Goal: Task Accomplishment & Management: Complete application form

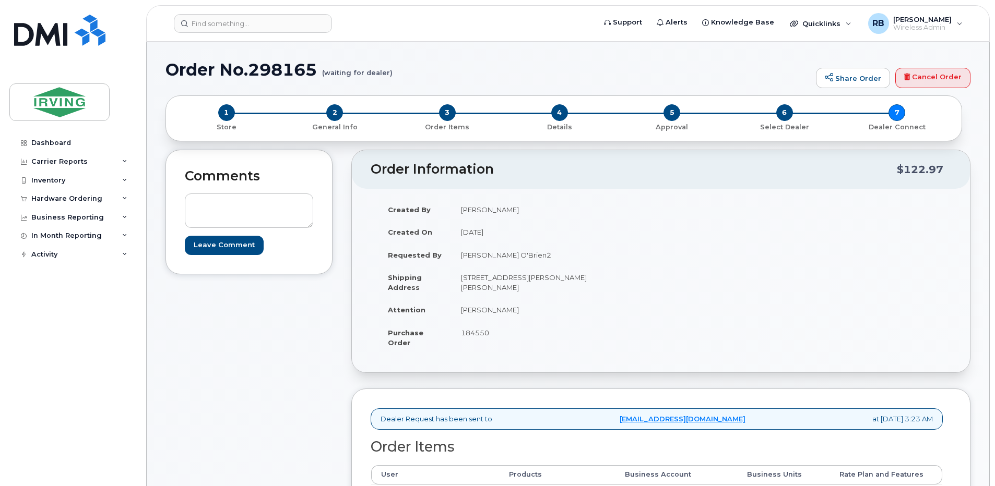
scroll to position [278, 0]
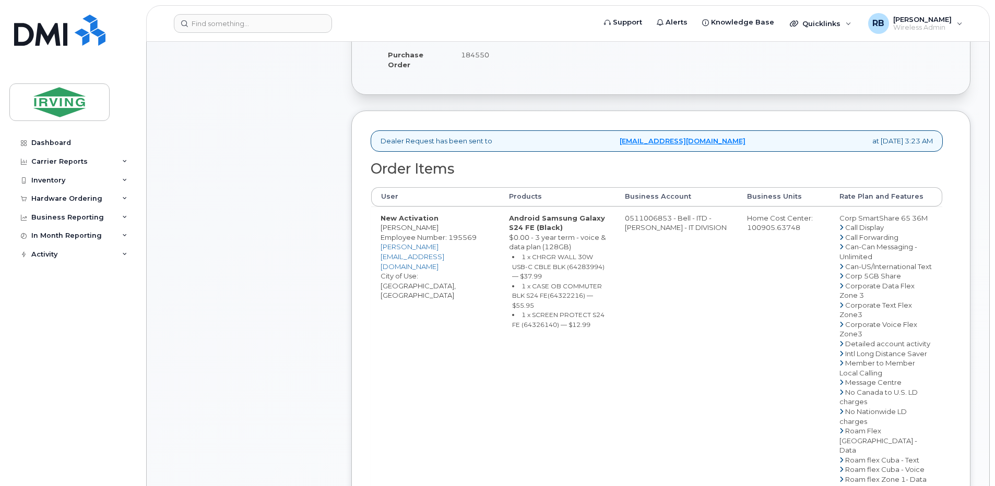
click at [400, 236] on td "New Activation Eric O'Brien Employee Number: 195569 obrien.eric2@jdirving.com C…" at bounding box center [435, 436] width 128 height 459
drag, startPoint x: 420, startPoint y: 236, endPoint x: 381, endPoint y: 237, distance: 38.6
click at [381, 237] on td "New Activation Eric O'Brien Employee Number: 195569 obrien.eric2@jdirving.com C…" at bounding box center [435, 436] width 128 height 459
copy td "Eric O'Brien"
click at [294, 317] on div "Comments Leave Comment" at bounding box center [248, 330] width 167 height 917
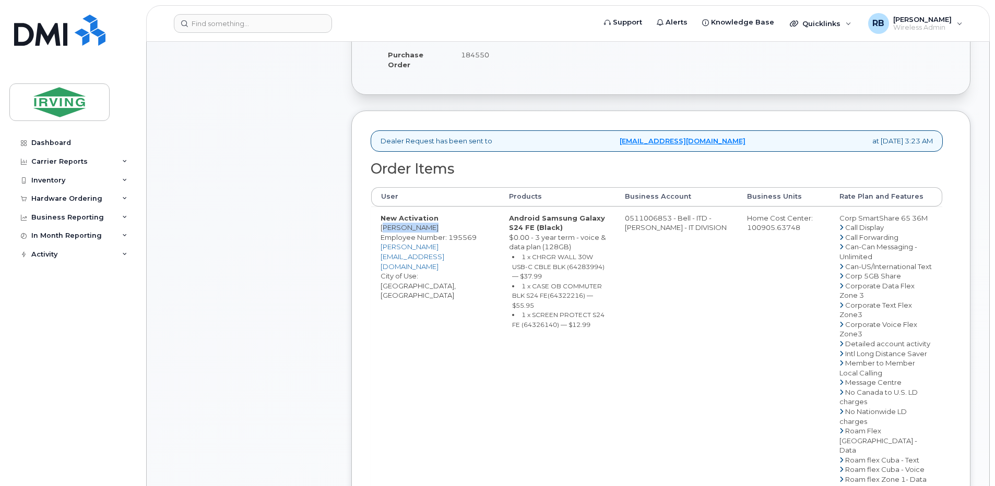
drag, startPoint x: 422, startPoint y: 239, endPoint x: 380, endPoint y: 238, distance: 42.3
click at [380, 238] on td "New Activation Eric O'Brien Employee Number: 195569 obrien.eric2@jdirving.com C…" at bounding box center [435, 436] width 128 height 459
copy td "Eric O'Brien"
click at [552, 278] on small "1 x CHRGR WALL 30W USB-C CBLE BLK (64283994) — $37.99" at bounding box center [558, 266] width 92 height 27
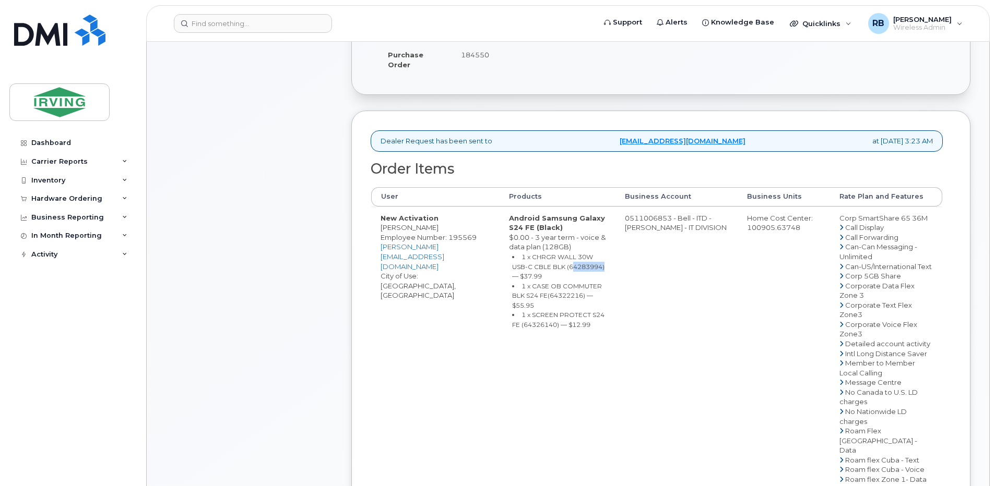
copy small "64283994"
click at [552, 298] on small "1 x CASE OB COMMUTER BLK S24 FE(64322216) — $55.95" at bounding box center [557, 295] width 90 height 27
copy small "64322216"
click at [535, 314] on small "1 x SCREEN PROTECT S24 FE (64326140) — $12.99" at bounding box center [558, 320] width 92 height 18
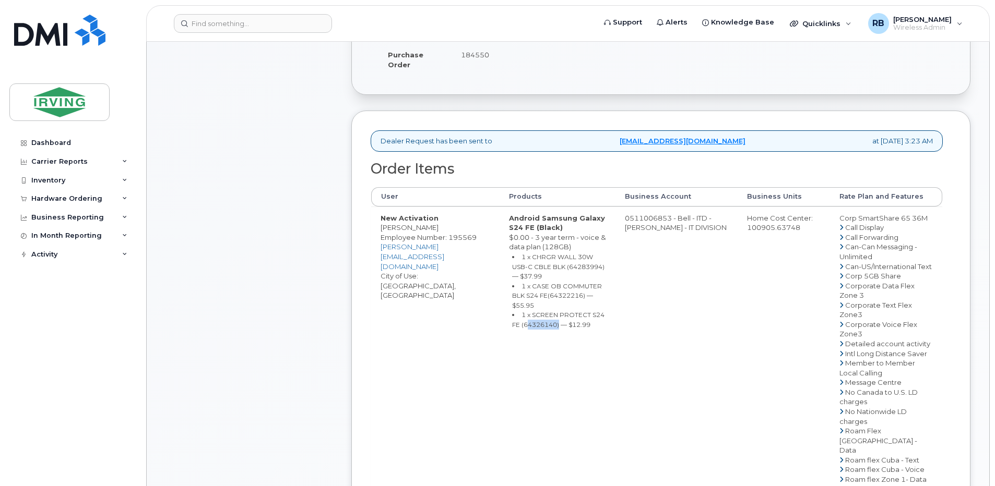
click at [535, 314] on small "1 x SCREEN PROTECT S24 FE (64326140) — $12.99" at bounding box center [558, 320] width 92 height 18
copy small "64326140"
click at [312, 235] on div "Comments Leave Comment" at bounding box center [248, 330] width 167 height 917
click at [677, 227] on td "0511006853 - Bell - ITD - JD IRVING - IT DIVISION" at bounding box center [676, 436] width 122 height 459
drag, startPoint x: 681, startPoint y: 227, endPoint x: 639, endPoint y: 228, distance: 41.7
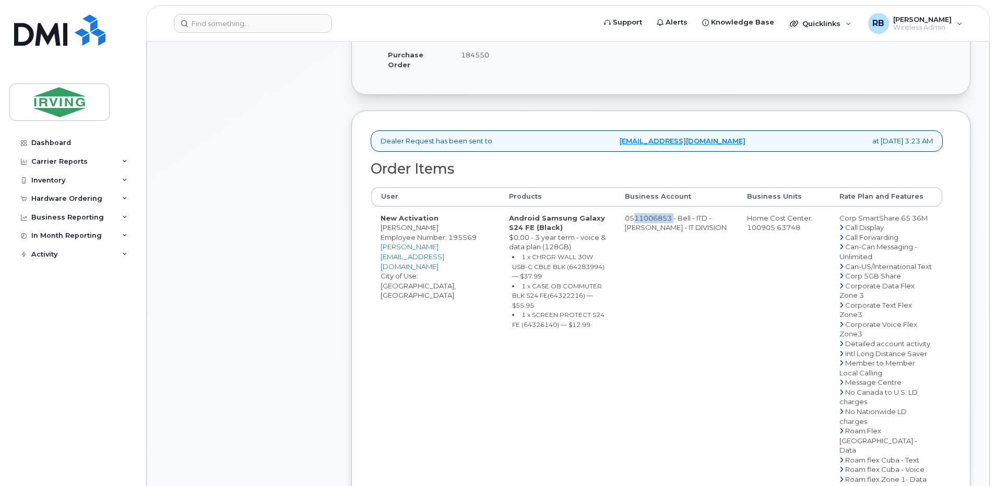
click at [639, 228] on td "0511006853 - Bell - ITD - JD IRVING - IT DIVISION" at bounding box center [676, 436] width 122 height 459
copy td "511006853"
click at [258, 274] on div "Comments Leave Comment" at bounding box center [248, 330] width 167 height 917
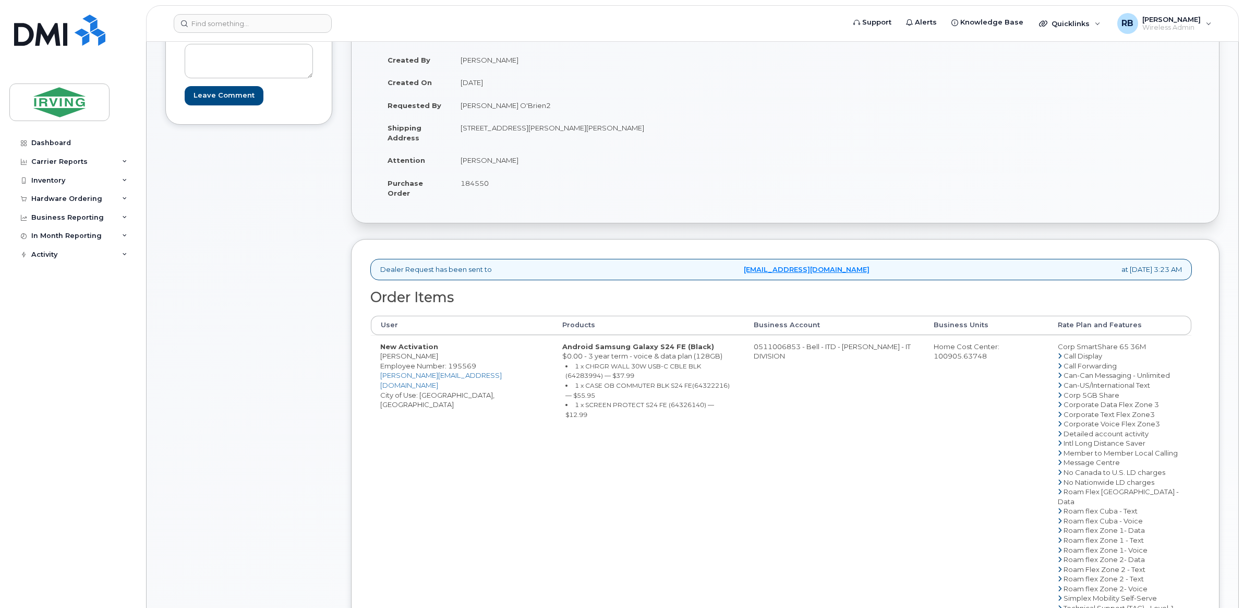
scroll to position [0, 0]
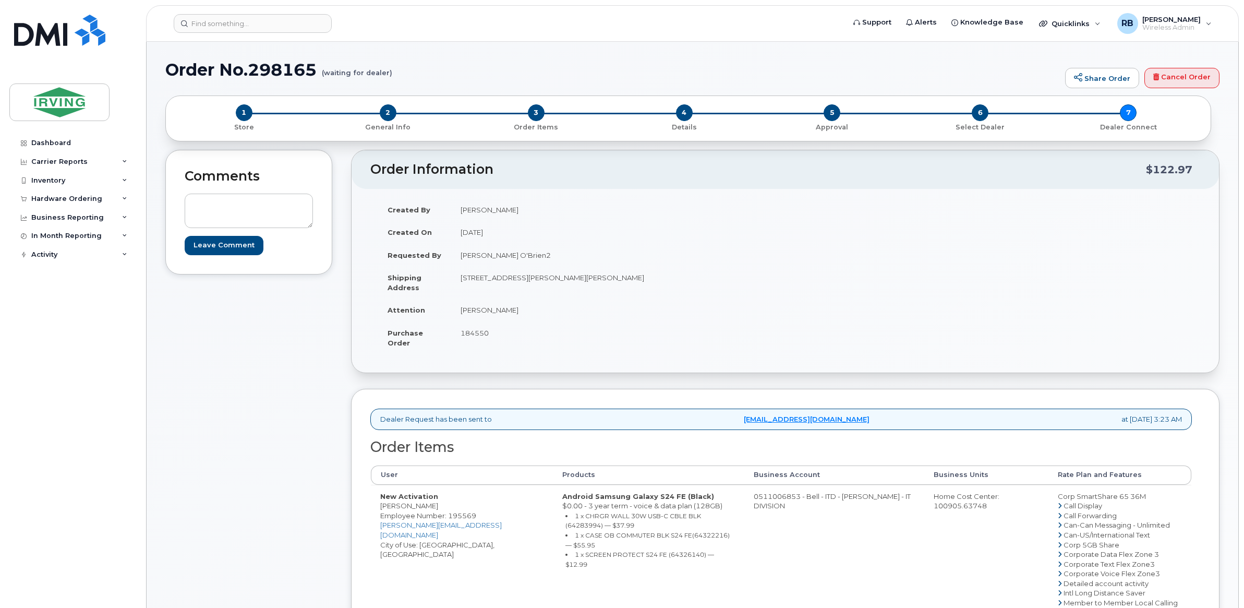
click at [572, 303] on td "[PERSON_NAME]" at bounding box center [614, 309] width 327 height 23
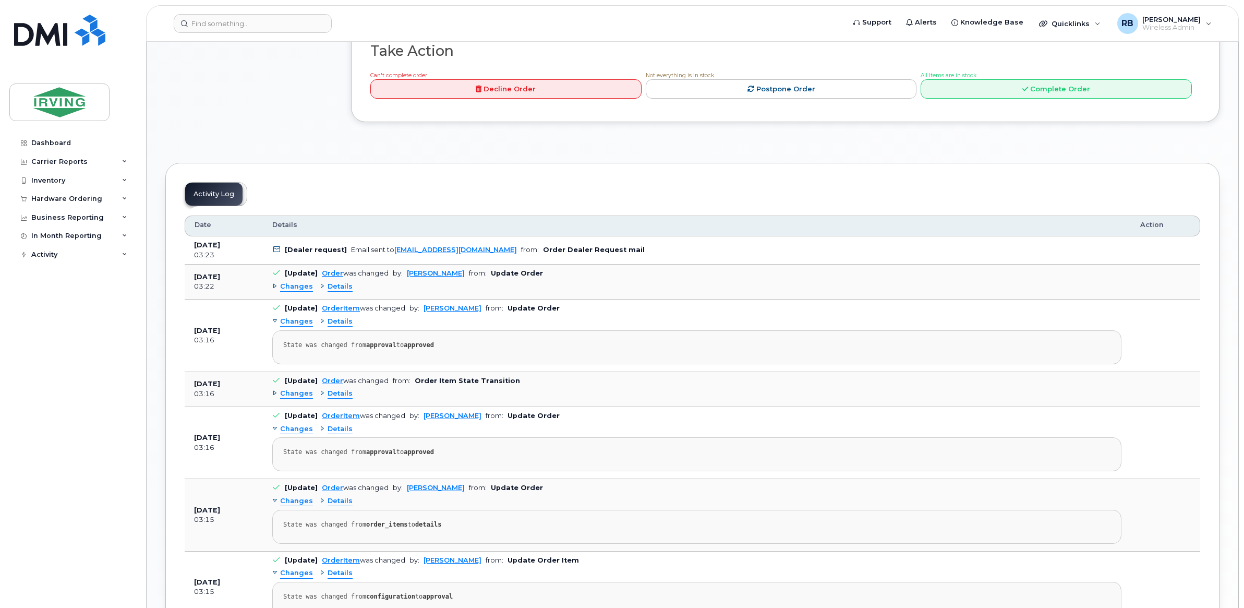
scroll to position [696, 0]
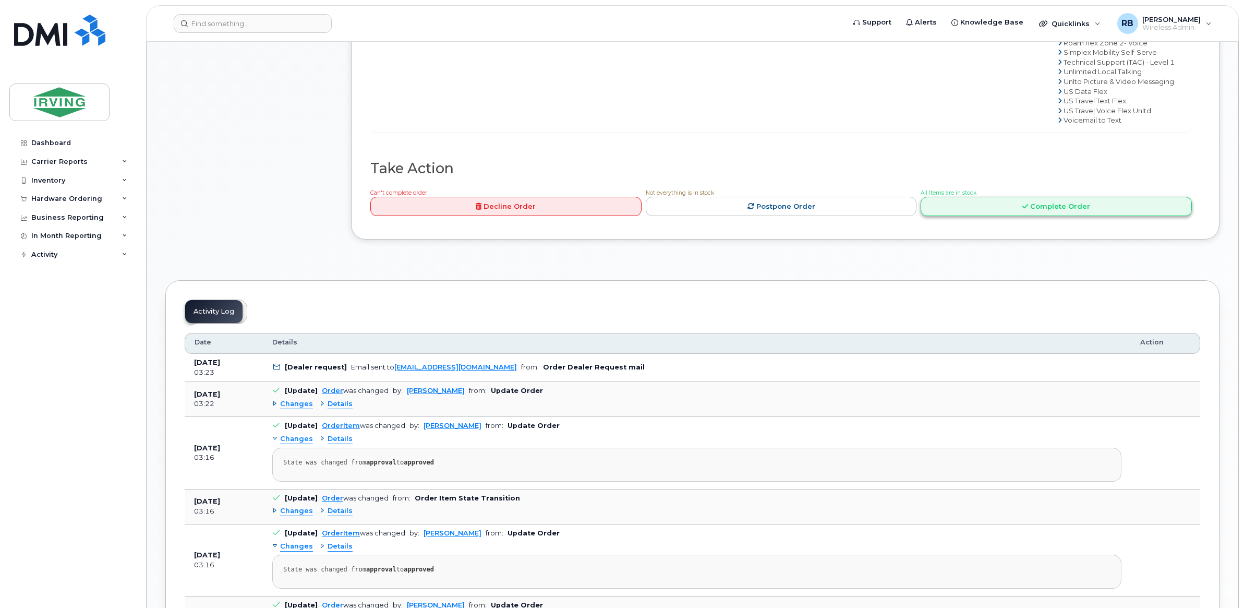
click at [960, 216] on link "Complete Order" at bounding box center [1056, 206] width 271 height 19
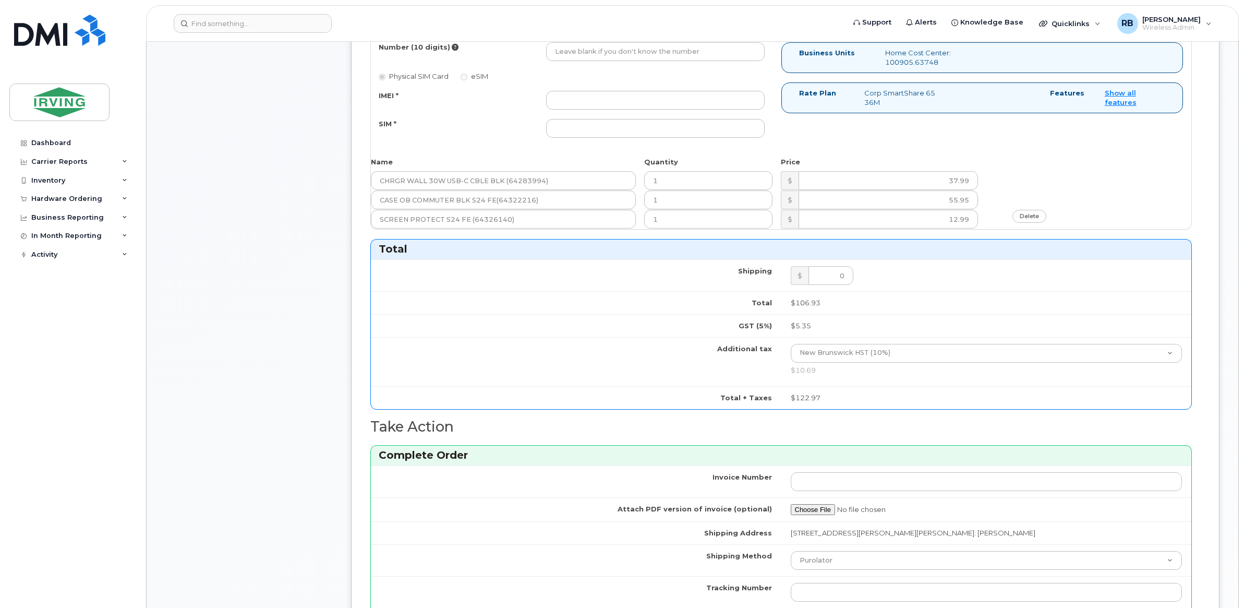
scroll to position [348, 0]
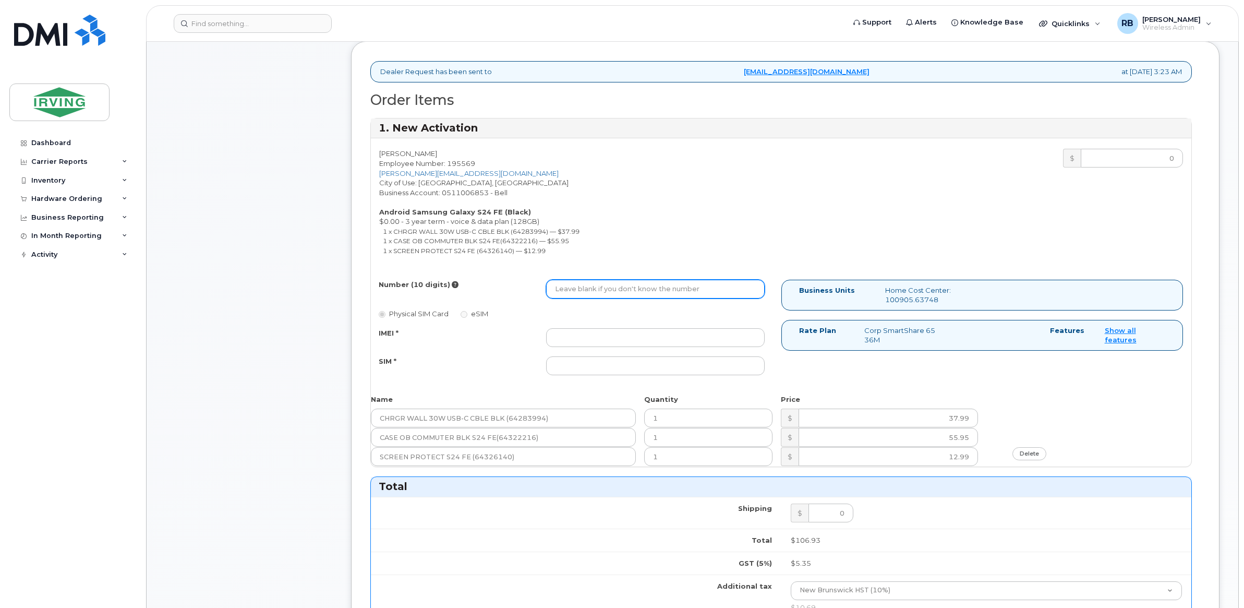
click at [634, 287] on input "Number (10 digits)" at bounding box center [655, 289] width 219 height 19
type input "5069532919"
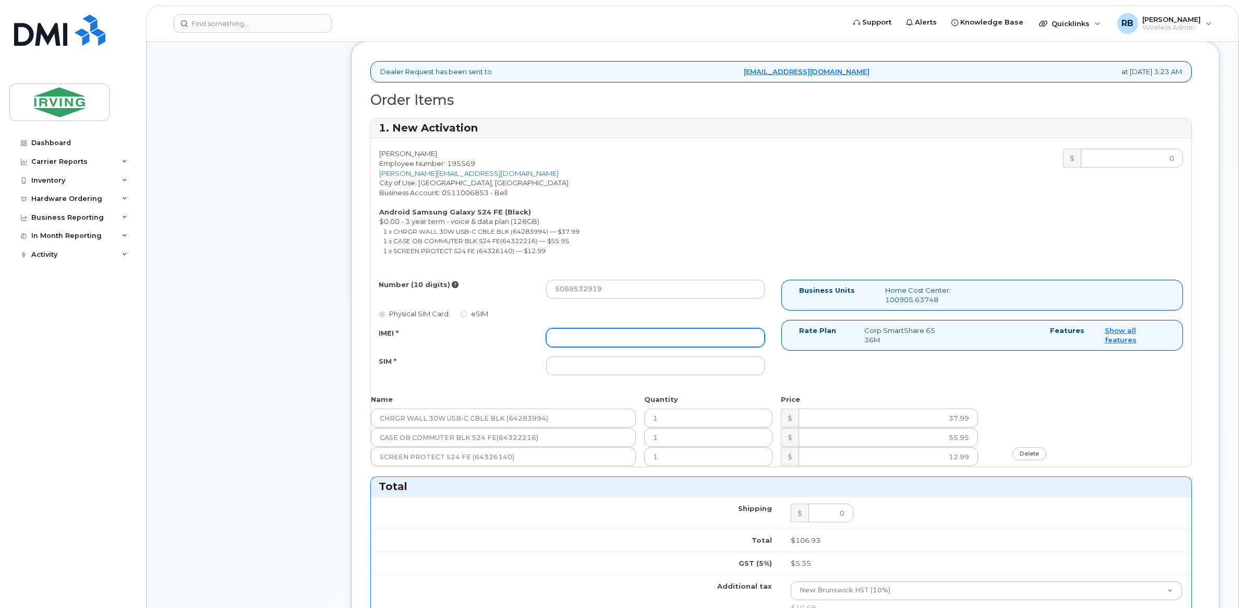
click at [627, 332] on input "IMEI *" at bounding box center [655, 337] width 219 height 19
type input "352693796111447"
click at [614, 374] on input "SIM *" at bounding box center [655, 365] width 219 height 19
click at [624, 366] on input "62089353006689302610207712405940" at bounding box center [655, 365] width 219 height 19
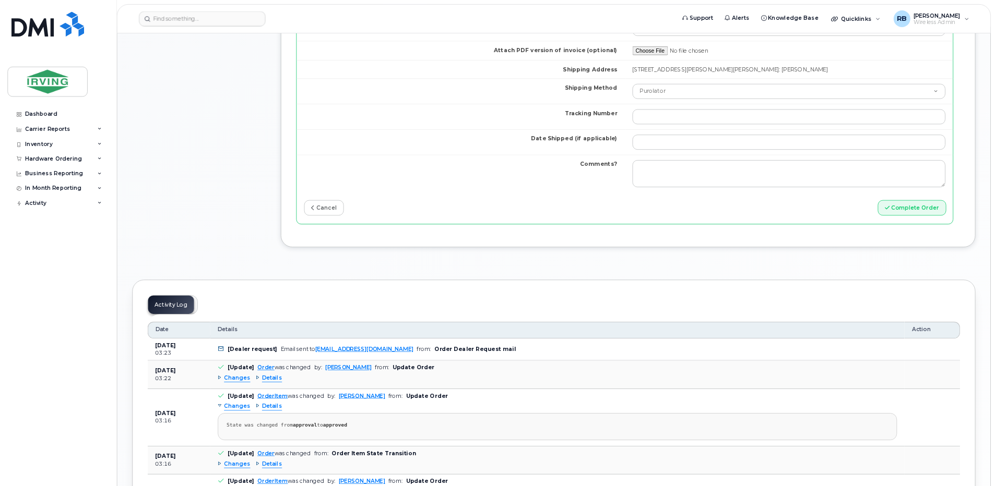
scroll to position [1044, 0]
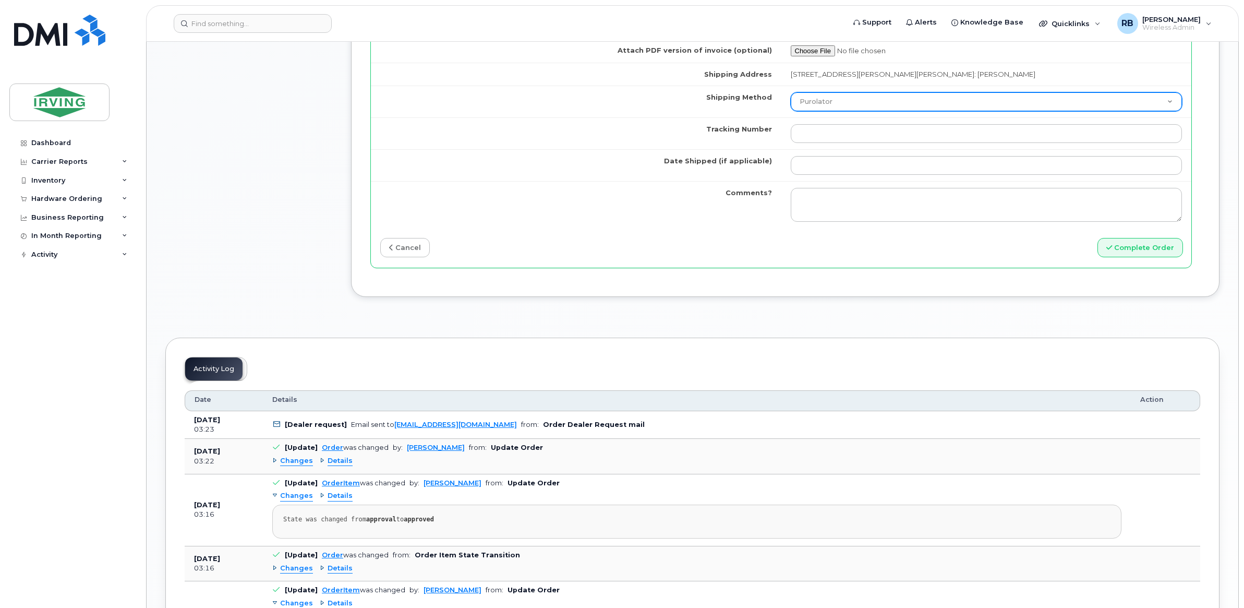
type input "89302610207712405940"
click at [805, 105] on select "Purolator UPS FedEx Canada Post Courier Other Drop Off Pick Up" at bounding box center [987, 101] width 392 height 19
select select "Drop Off"
click at [791, 94] on select "Purolator UPS FedEx Canada Post Courier Other Drop Off Pick Up" at bounding box center [987, 101] width 392 height 19
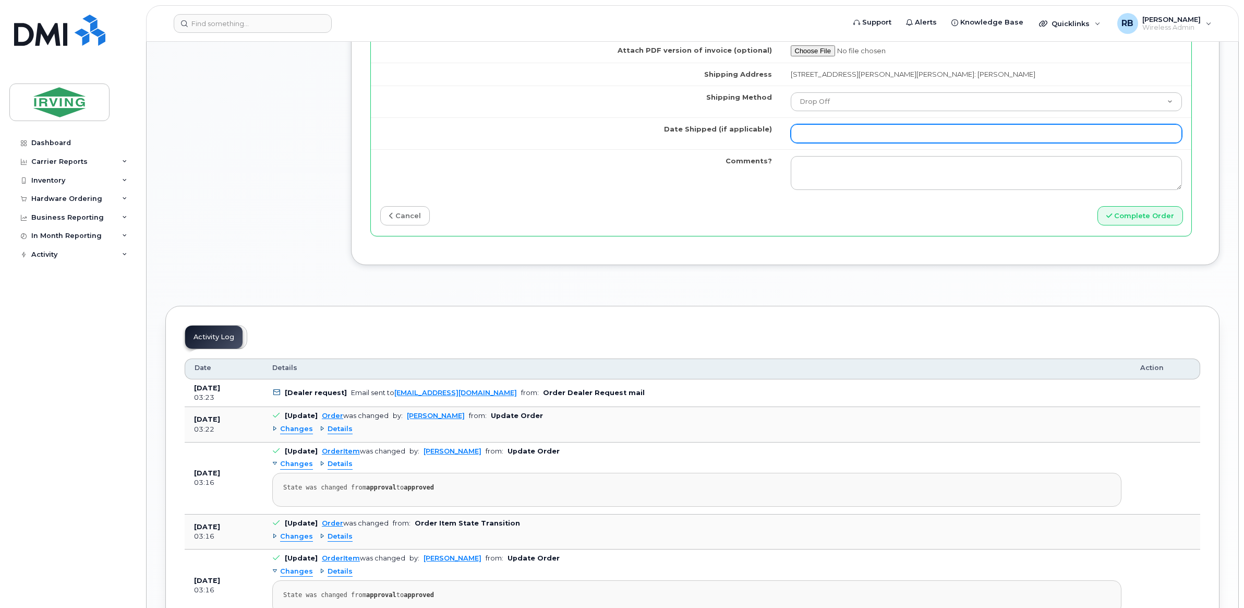
click at [823, 136] on input "Date Shipped (if applicable)" at bounding box center [987, 133] width 392 height 19
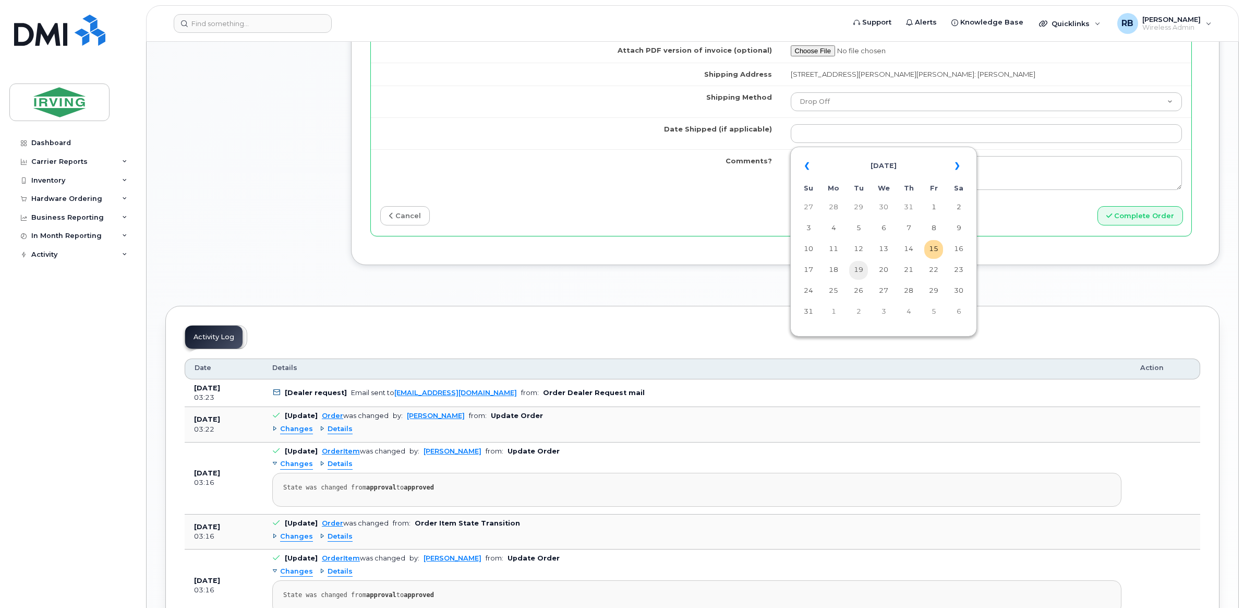
click at [864, 266] on td "19" at bounding box center [858, 270] width 19 height 19
type input "2025-08-19"
click at [973, 168] on textarea "Comments?" at bounding box center [987, 173] width 392 height 34
paste textarea "Please be advised the order has been completed. SO#26196795 Allow 1-3 business …"
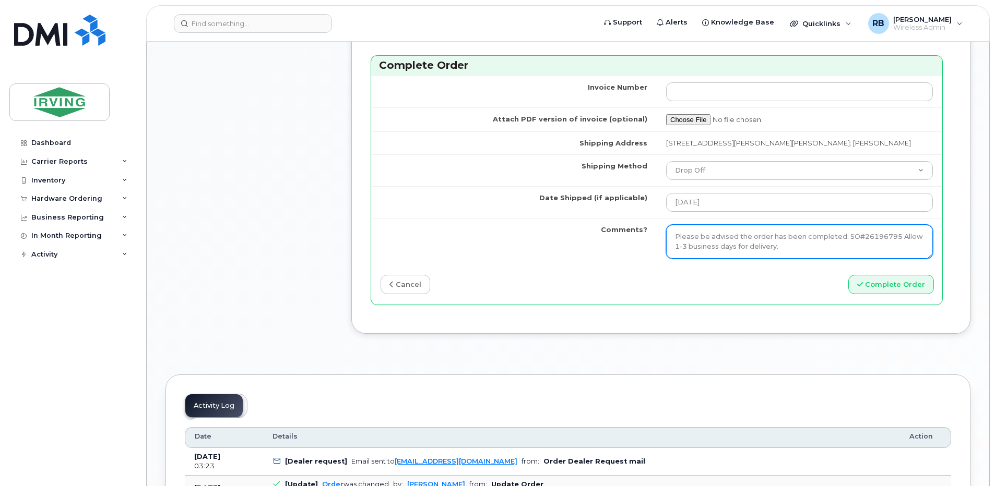
scroll to position [835, 0]
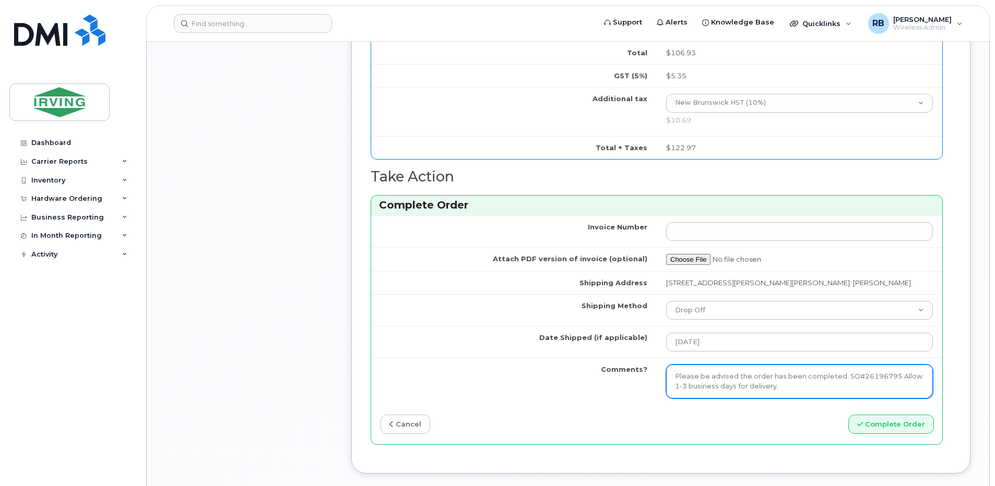
type textarea "Please be advised the order has been completed. SO#26196795 Allow 1-3 business …"
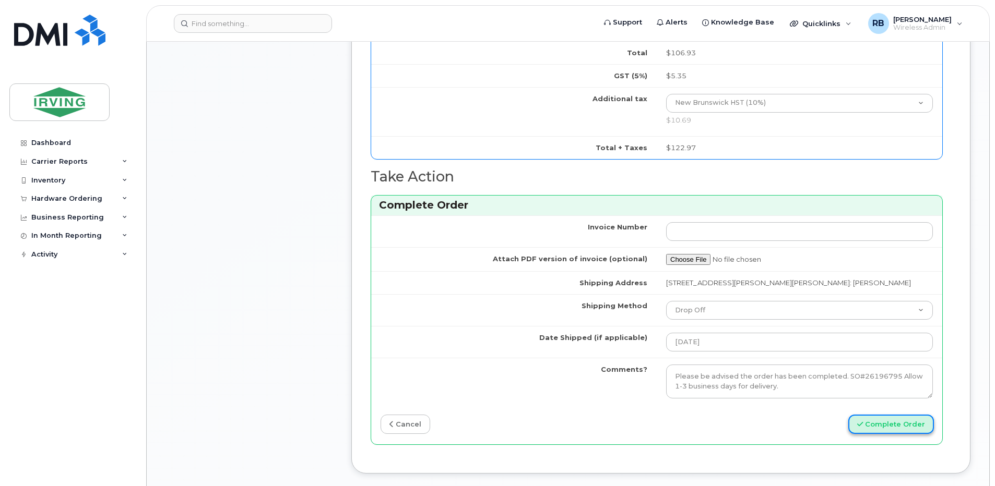
click at [902, 427] on button "Complete Order" at bounding box center [891, 424] width 86 height 19
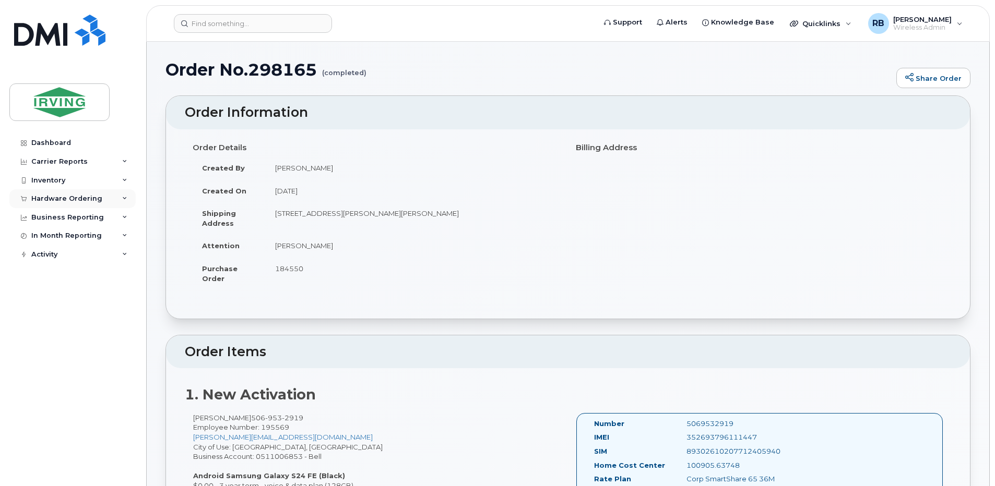
drag, startPoint x: 85, startPoint y: 195, endPoint x: 68, endPoint y: 205, distance: 19.6
click at [85, 195] on div "Hardware Ordering" at bounding box center [66, 199] width 71 height 8
click at [47, 238] on div "Orders" at bounding box center [49, 237] width 26 height 9
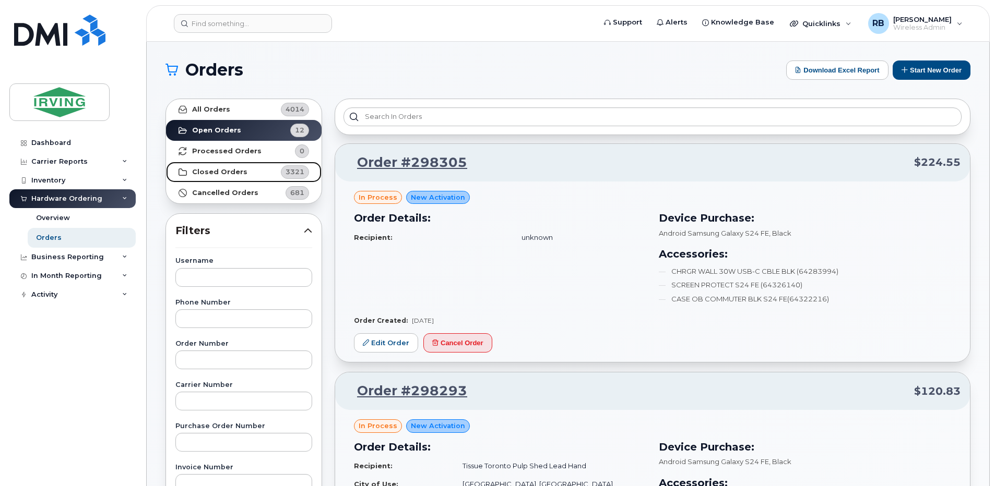
click at [205, 175] on strong "Closed Orders" at bounding box center [219, 172] width 55 height 8
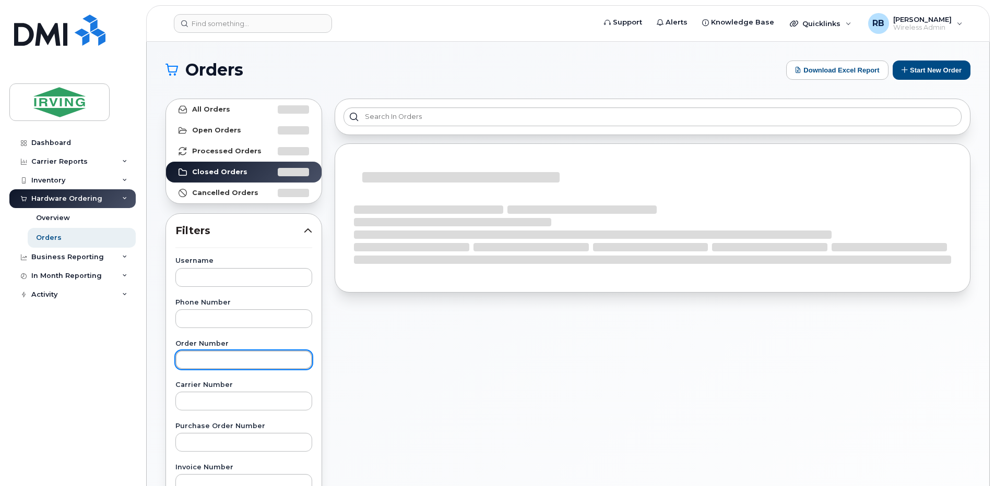
click at [207, 366] on input "text" at bounding box center [243, 360] width 137 height 19
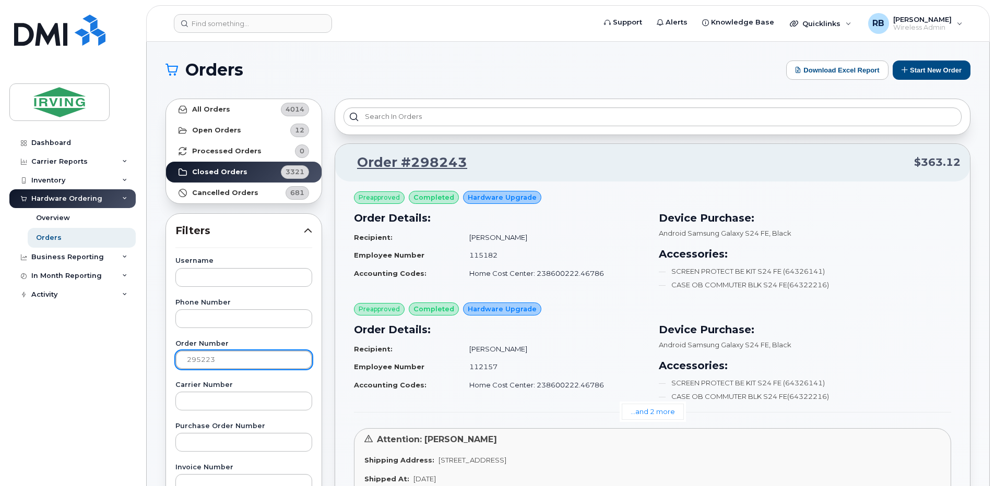
type input "295223"
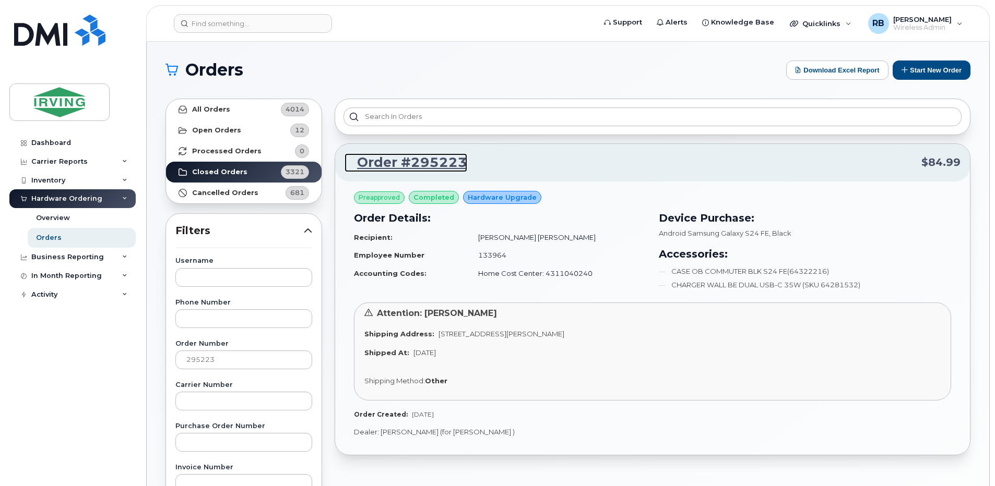
click at [377, 165] on link "Order #295223" at bounding box center [405, 162] width 123 height 19
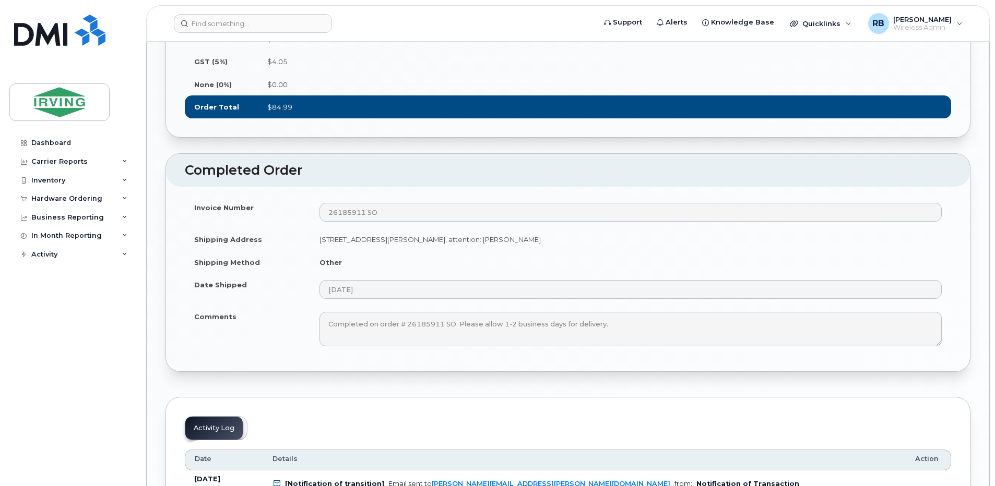
scroll to position [1322, 0]
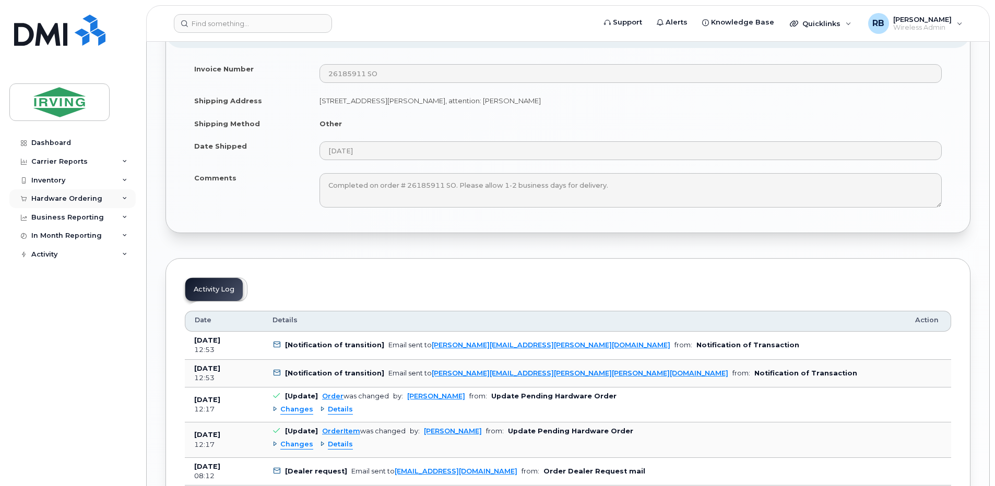
click at [63, 202] on div "Hardware Ordering" at bounding box center [66, 199] width 71 height 8
click at [48, 235] on div "Orders" at bounding box center [49, 237] width 26 height 9
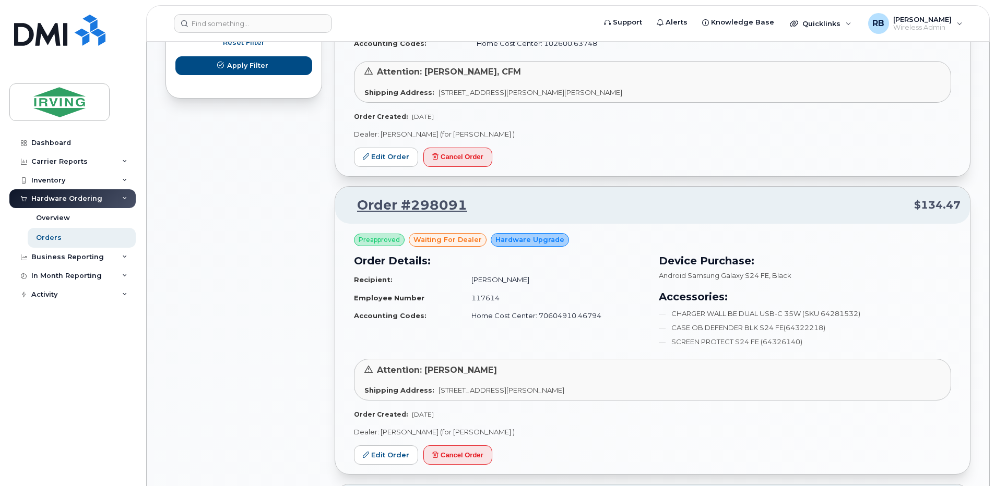
scroll to position [835, 0]
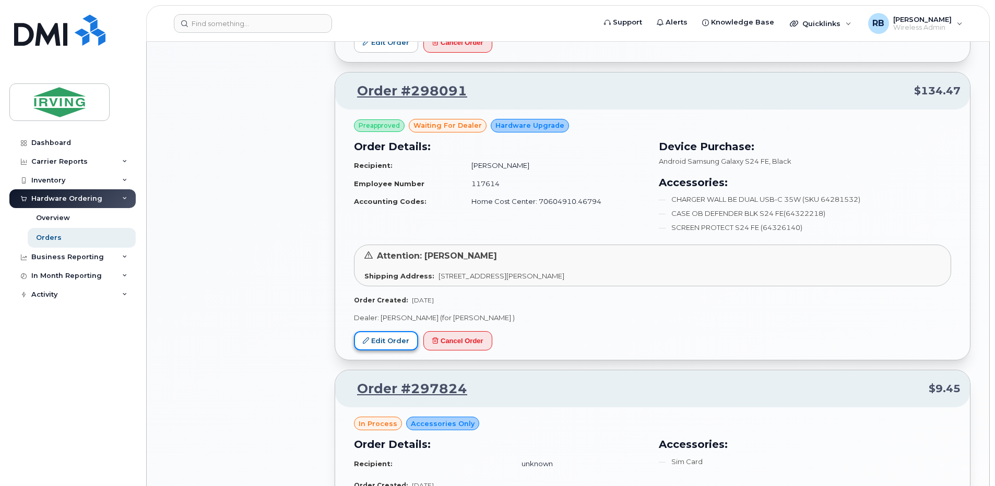
click at [365, 340] on icon at bounding box center [366, 341] width 6 height 6
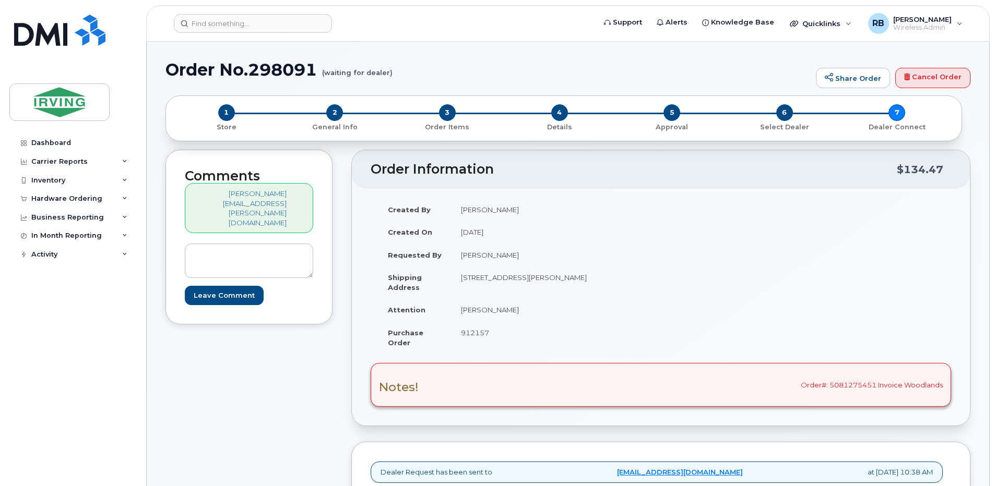
click at [85, 199] on div "Hardware Ordering" at bounding box center [66, 199] width 71 height 8
click at [50, 237] on div "Orders" at bounding box center [49, 237] width 26 height 9
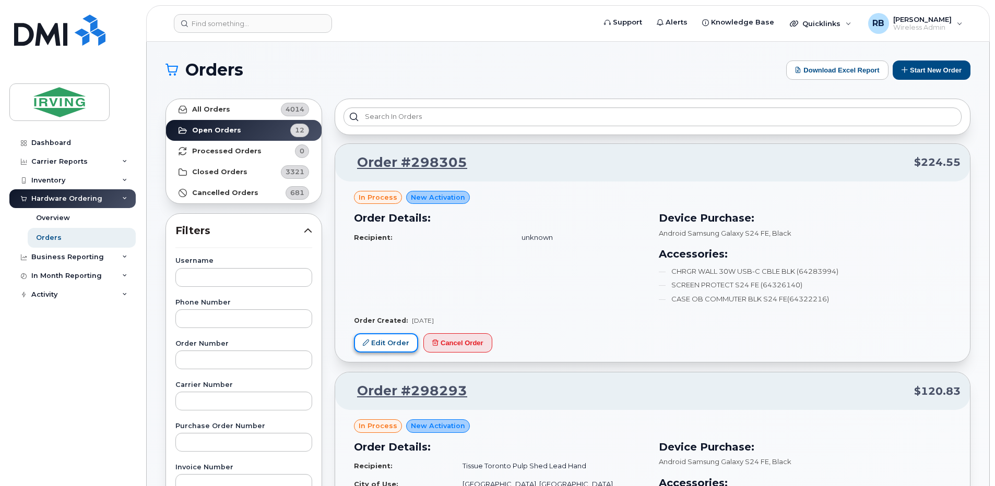
click at [374, 341] on link "Edit Order" at bounding box center [386, 342] width 64 height 19
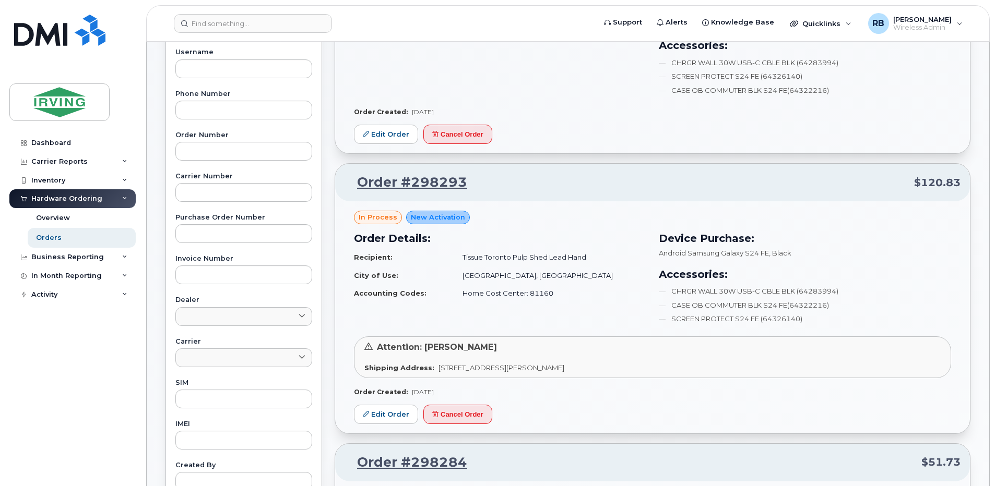
scroll to position [278, 0]
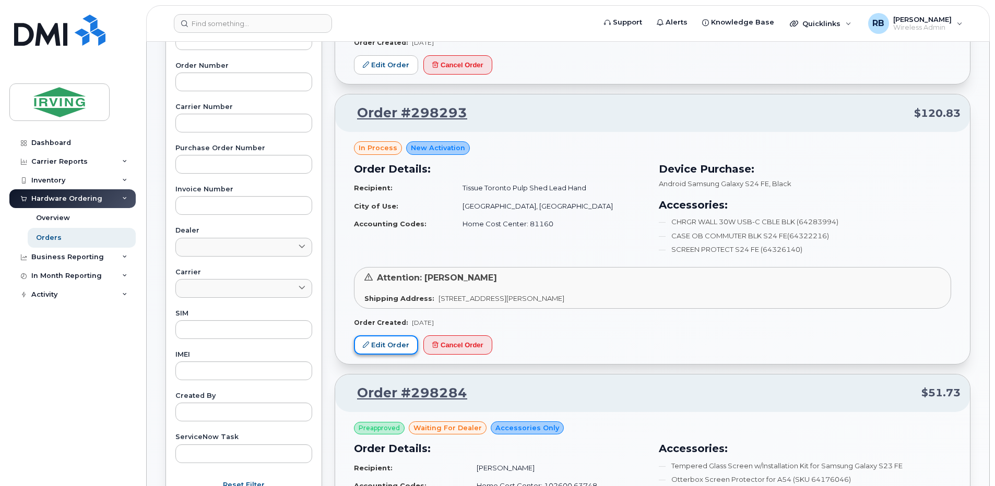
click at [386, 343] on link "Edit Order" at bounding box center [386, 345] width 64 height 19
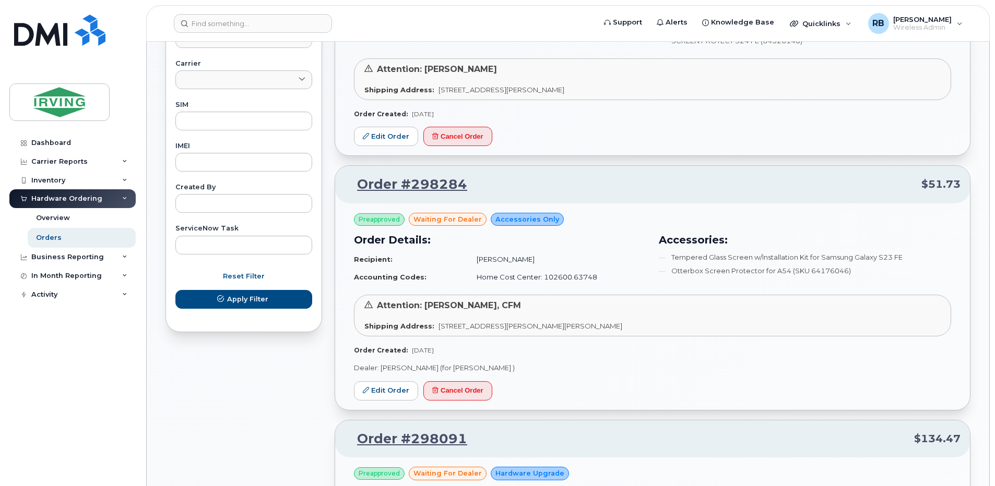
scroll to position [557, 0]
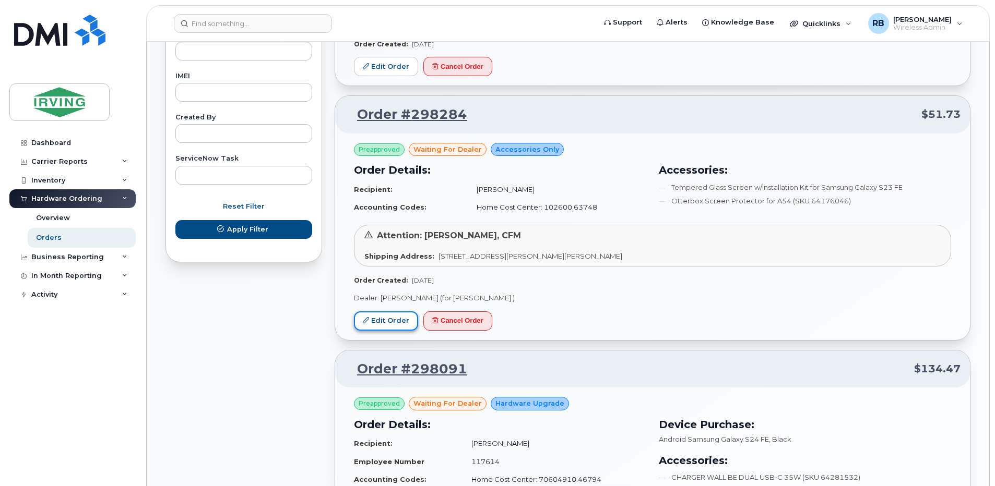
click at [391, 325] on link "Edit Order" at bounding box center [386, 321] width 64 height 19
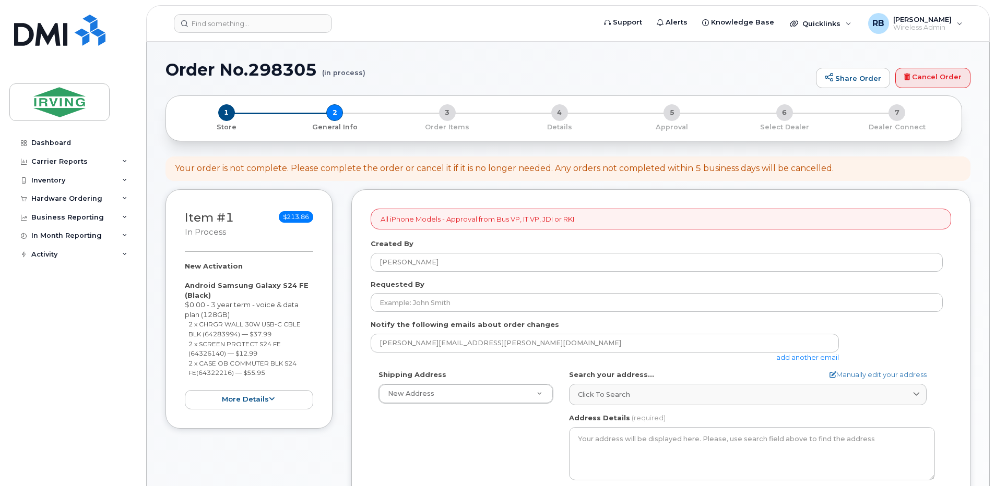
select select
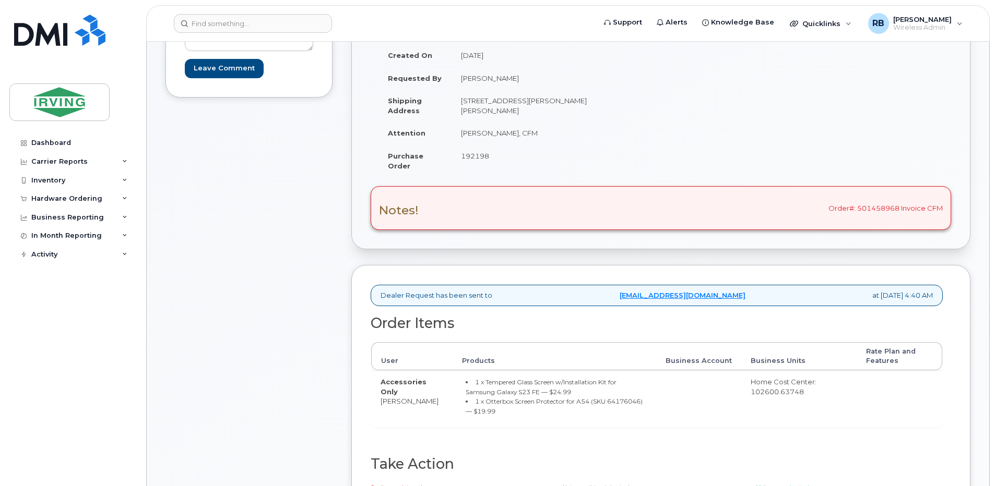
scroll to position [209, 0]
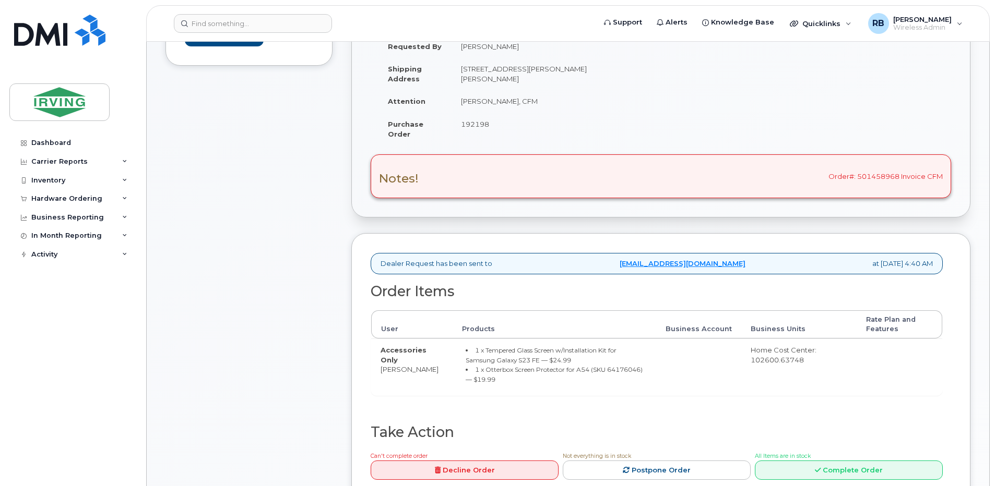
click at [476, 126] on span "192198" at bounding box center [475, 124] width 28 height 8
copy span "192198"
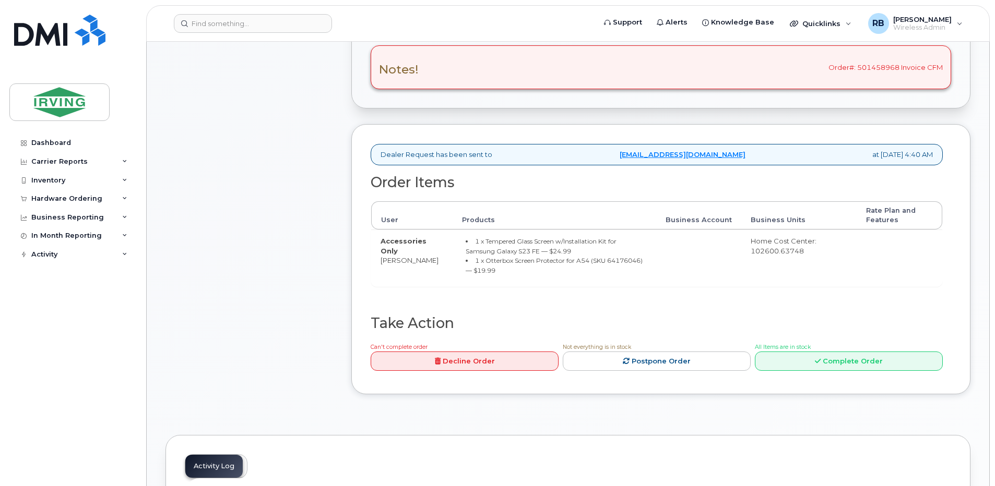
scroll to position [348, 0]
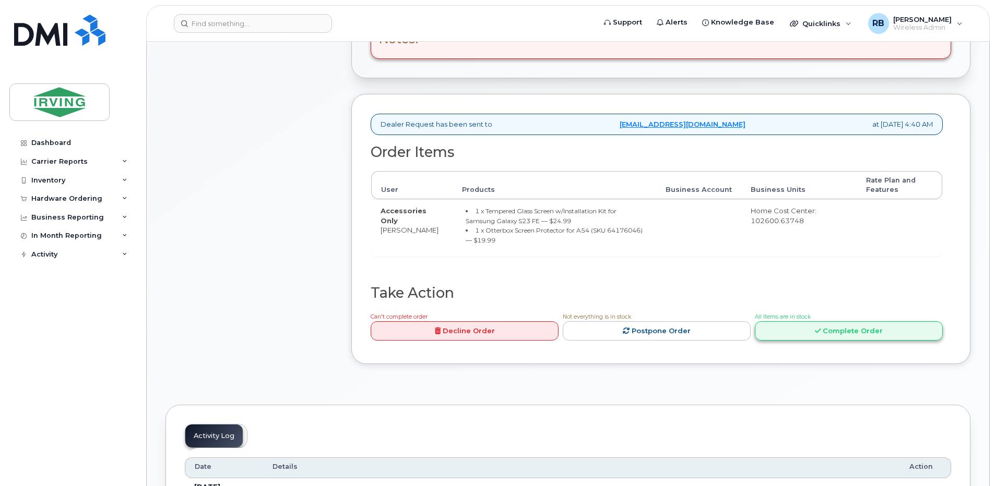
click at [787, 326] on link "Complete Order" at bounding box center [848, 330] width 188 height 19
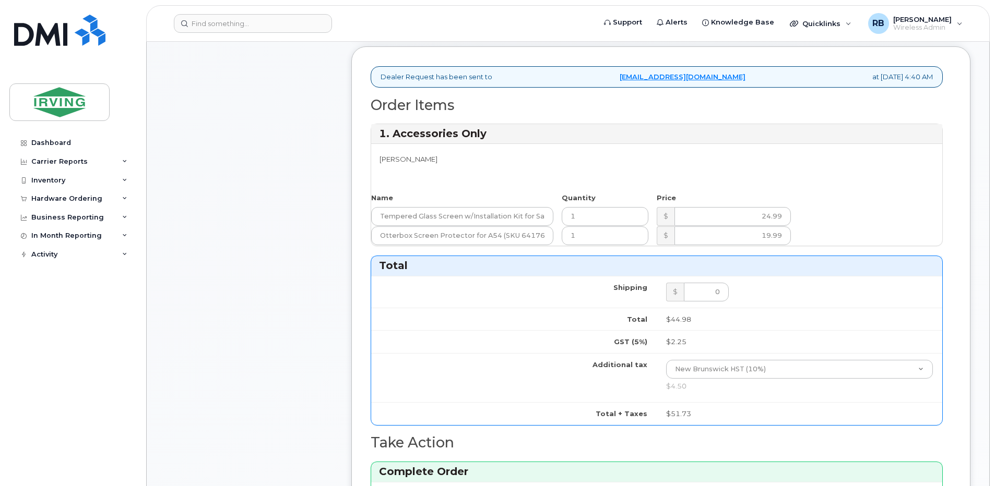
scroll to position [696, 0]
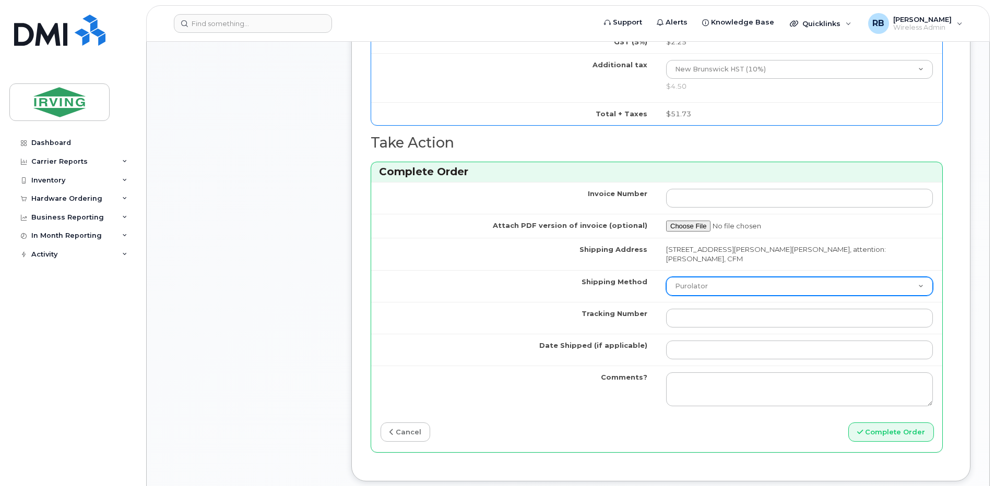
click at [685, 286] on select "Purolator UPS FedEx Canada Post Courier Other Drop Off Pick Up" at bounding box center [799, 286] width 267 height 19
select select "Drop Off"
click at [666, 277] on select "Purolator UPS FedEx Canada Post Courier Other Drop Off Pick Up" at bounding box center [799, 286] width 267 height 19
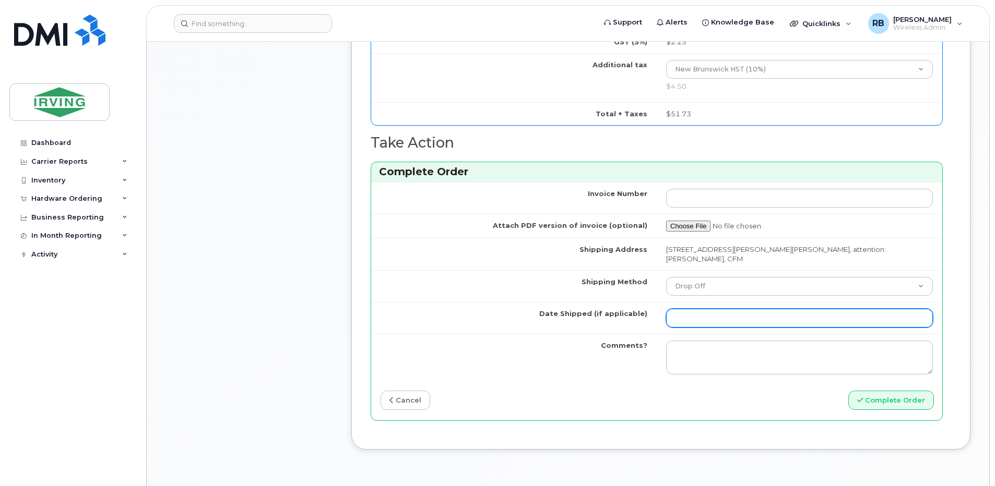
click at [701, 324] on input "Date Shipped (if applicable)" at bounding box center [799, 318] width 267 height 19
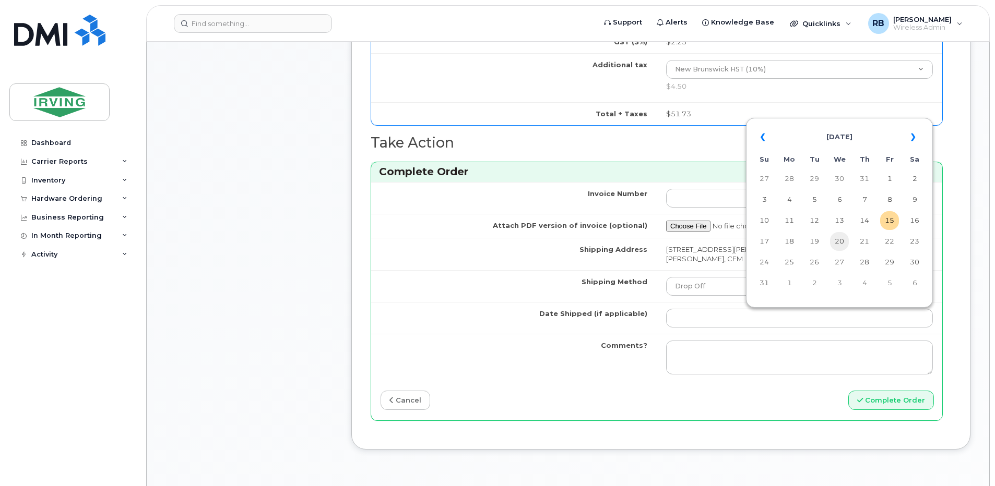
click at [835, 243] on td "20" at bounding box center [839, 241] width 19 height 19
type input "2025-08-20"
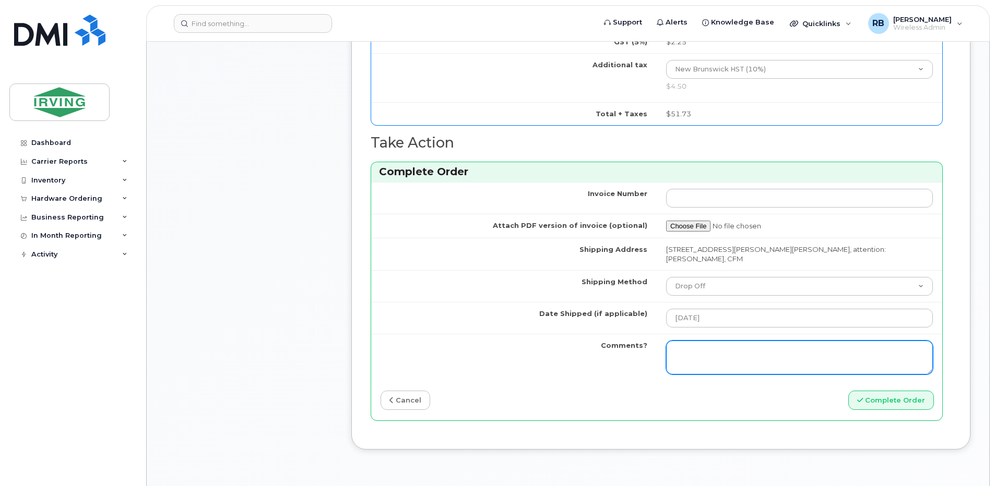
click at [736, 348] on textarea "Comments?" at bounding box center [799, 358] width 267 height 34
type textarea "Please be advised the order has been completed. SO#26196645 Allow 1-3 business …"
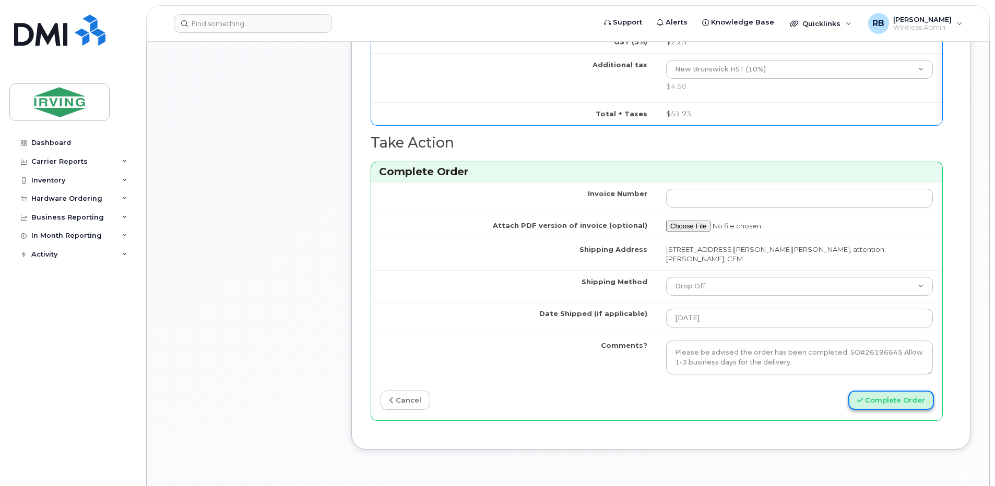
click at [893, 399] on button "Complete Order" at bounding box center [891, 400] width 86 height 19
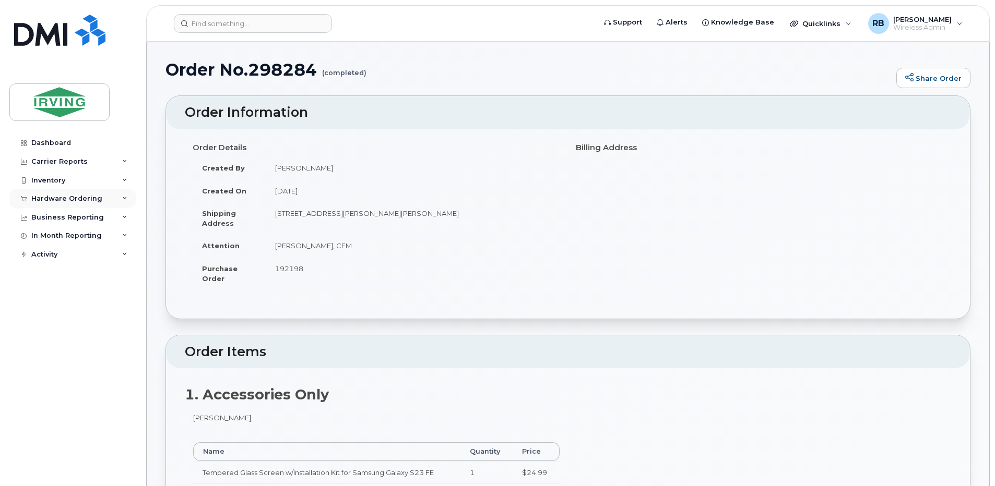
click at [90, 198] on div "Hardware Ordering" at bounding box center [66, 199] width 71 height 8
click at [54, 237] on div "Orders" at bounding box center [49, 237] width 26 height 9
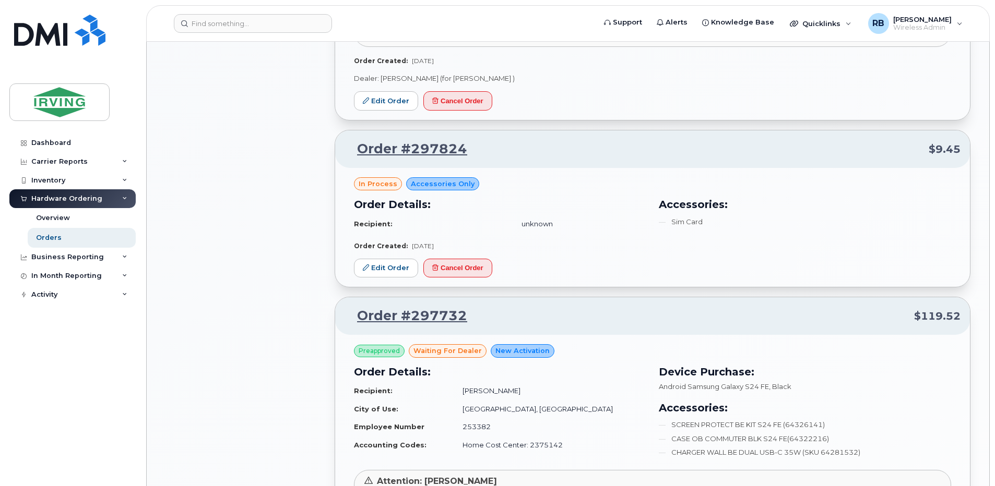
scroll to position [835, 0]
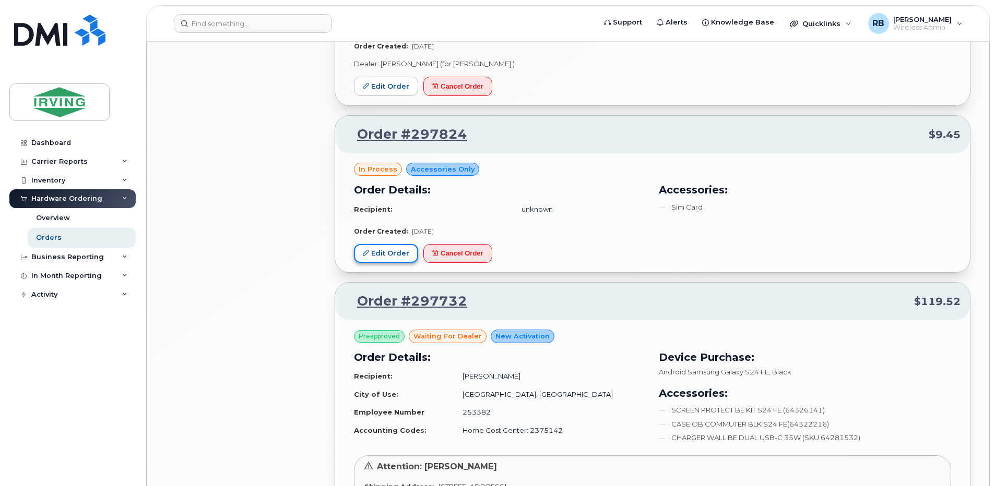
click at [378, 257] on link "Edit Order" at bounding box center [386, 253] width 64 height 19
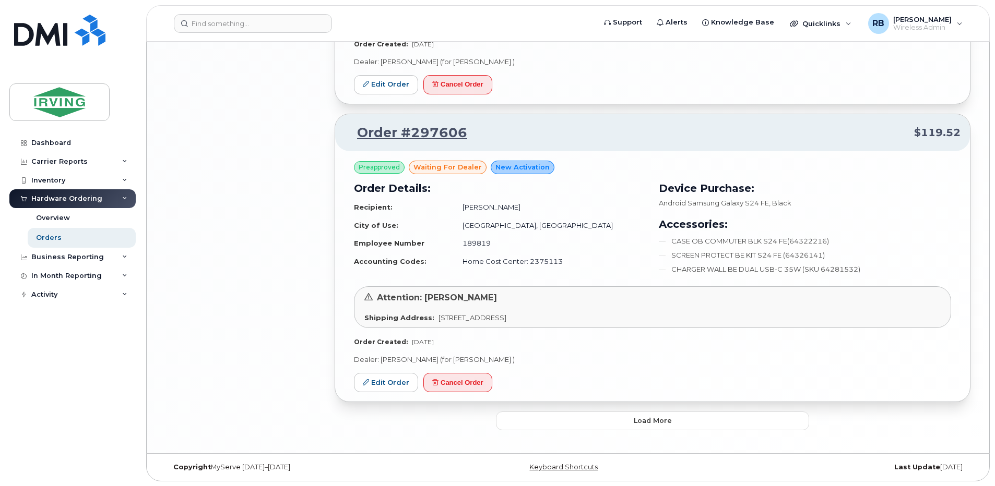
scroll to position [1885, 0]
click at [543, 421] on button "Load more" at bounding box center [652, 420] width 313 height 19
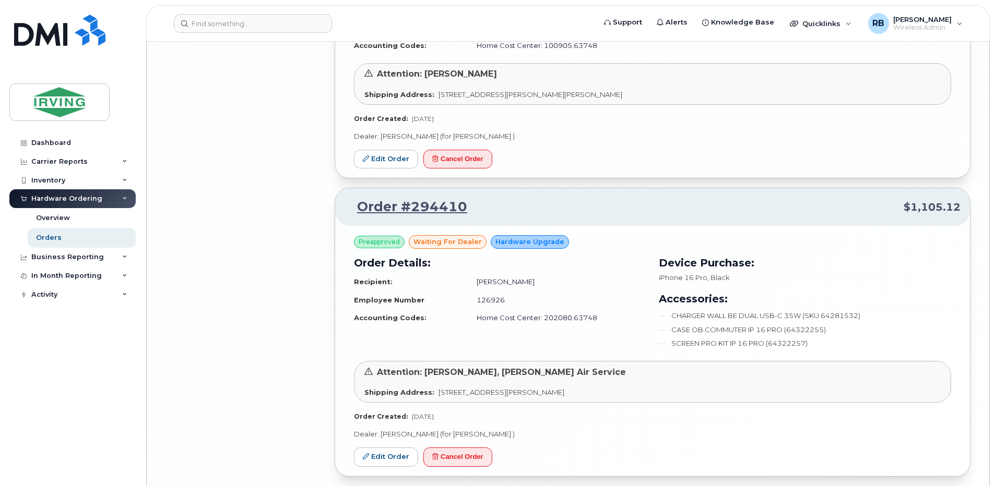
scroll to position [2650, 0]
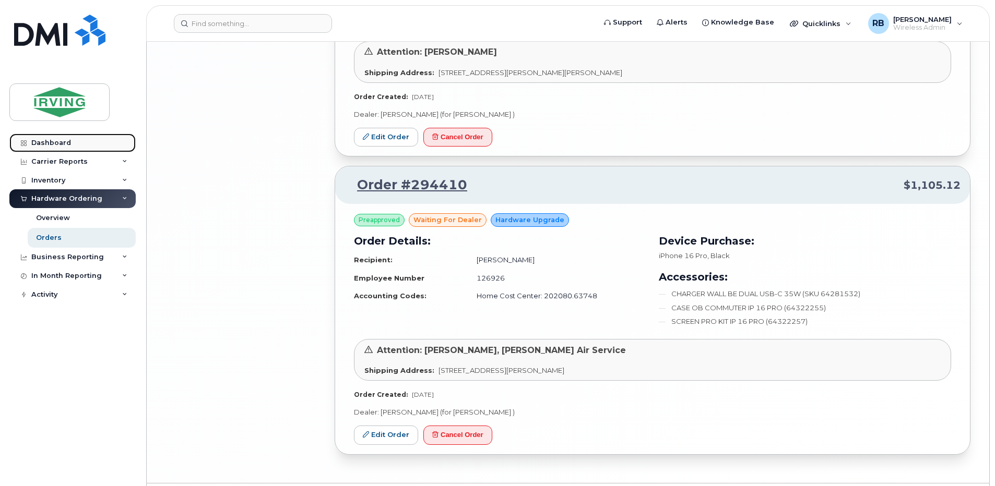
click at [43, 141] on div "Dashboard" at bounding box center [51, 143] width 40 height 8
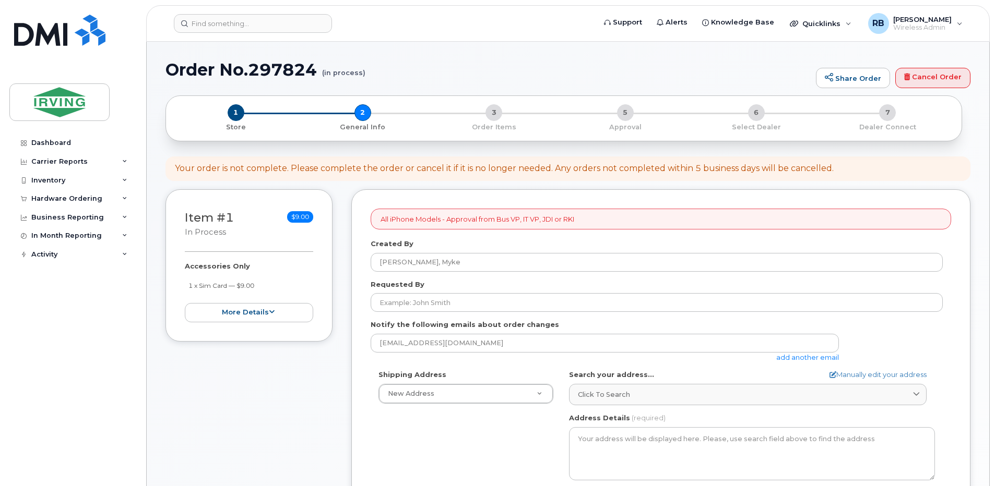
select select
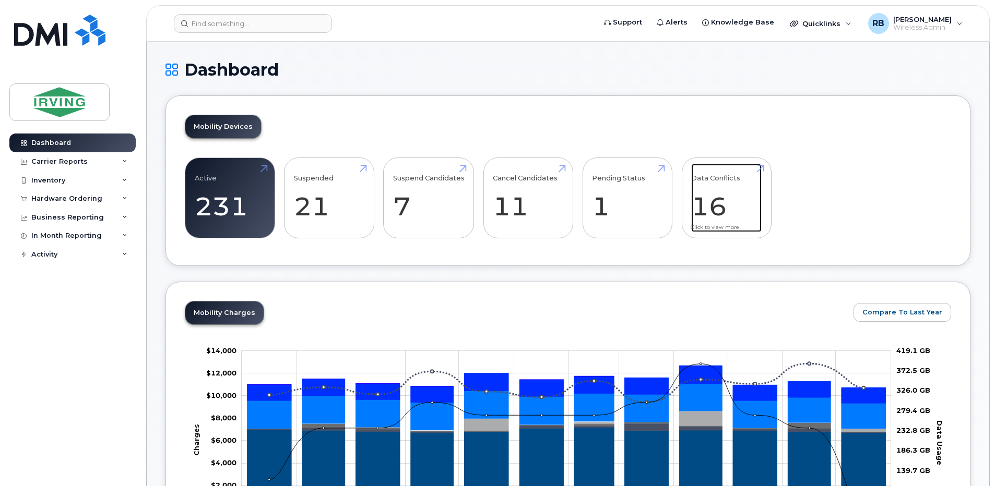
click at [718, 196] on link "Data Conflicts 16" at bounding box center [726, 198] width 70 height 69
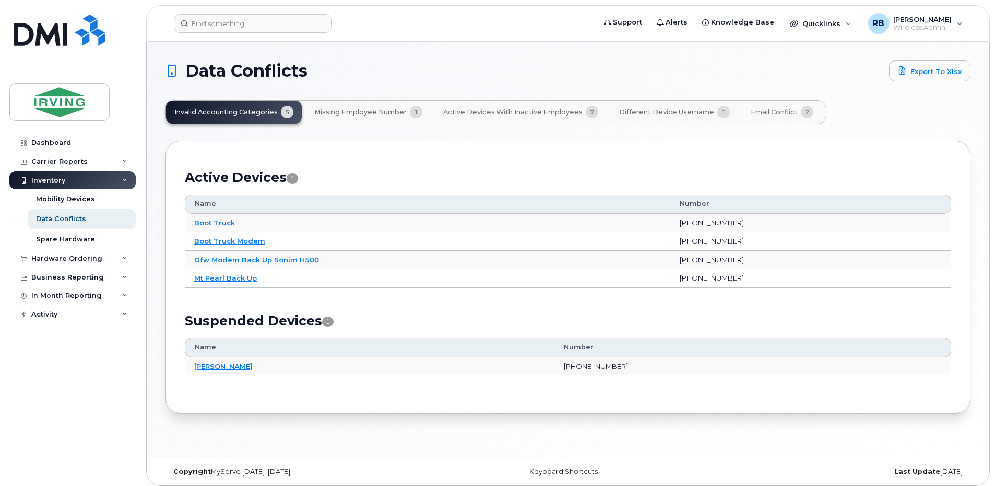
click at [504, 112] on span "Active Devices with Inactive Employees" at bounding box center [512, 112] width 139 height 8
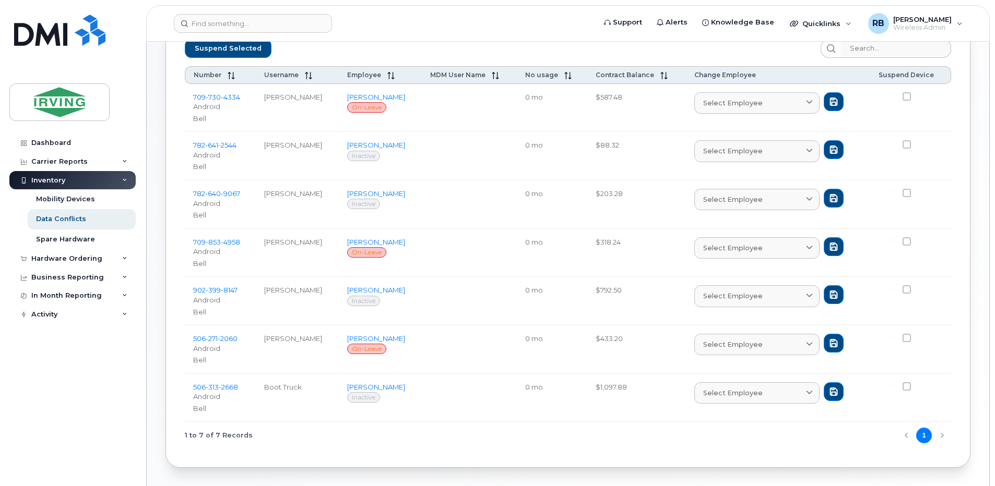
scroll to position [155, 0]
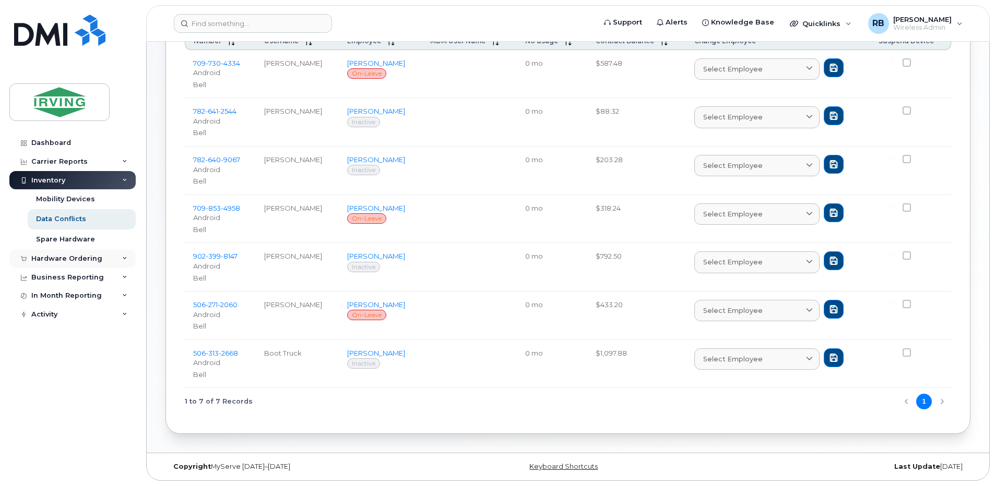
click at [41, 260] on div "Hardware Ordering" at bounding box center [66, 259] width 71 height 8
click at [49, 297] on div "Orders" at bounding box center [49, 297] width 26 height 9
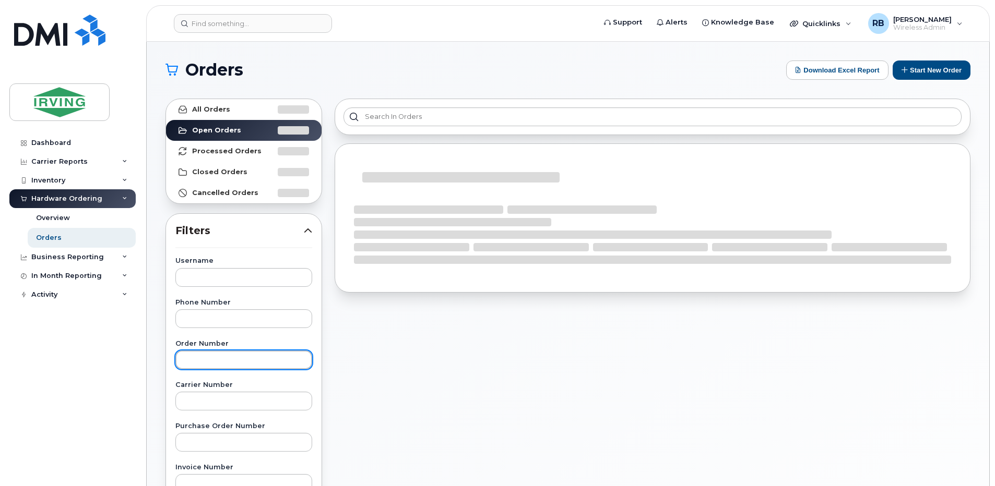
click at [222, 362] on input "text" at bounding box center [243, 360] width 137 height 19
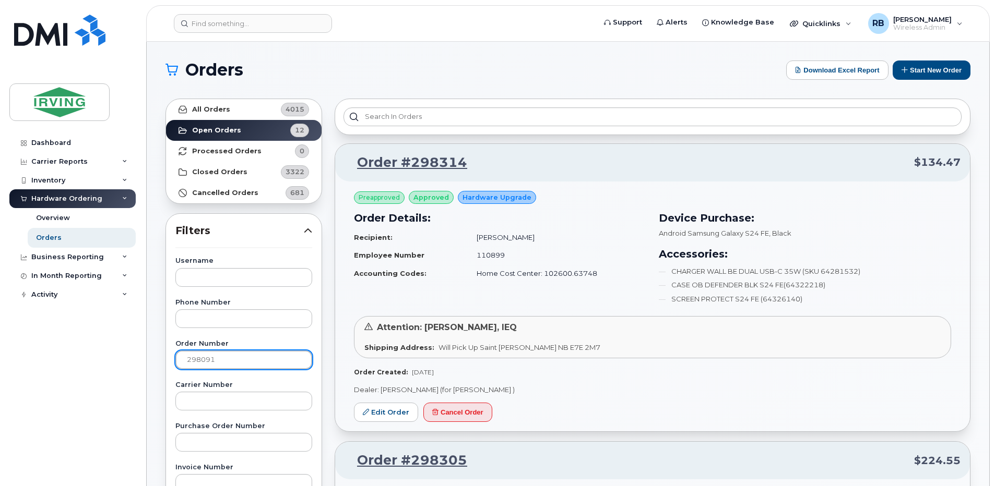
type input "298091"
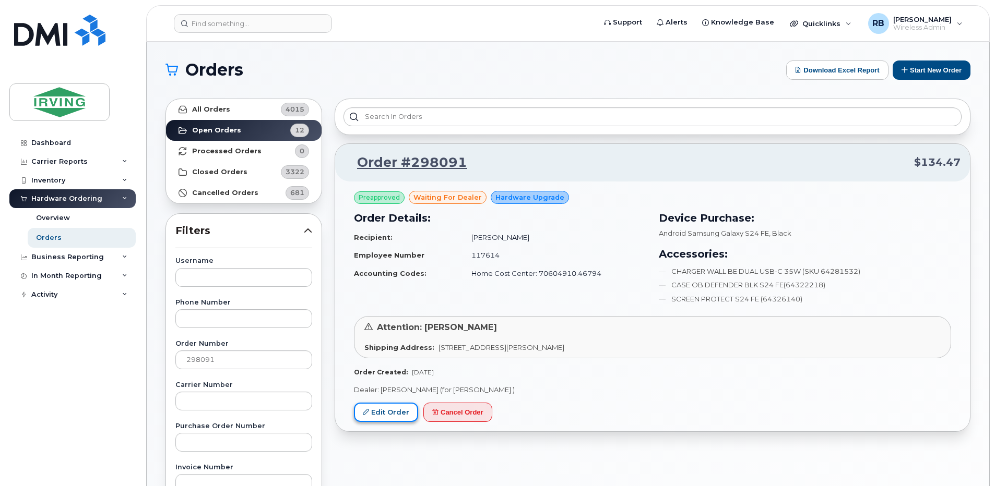
click at [376, 417] on link "Edit Order" at bounding box center [386, 412] width 64 height 19
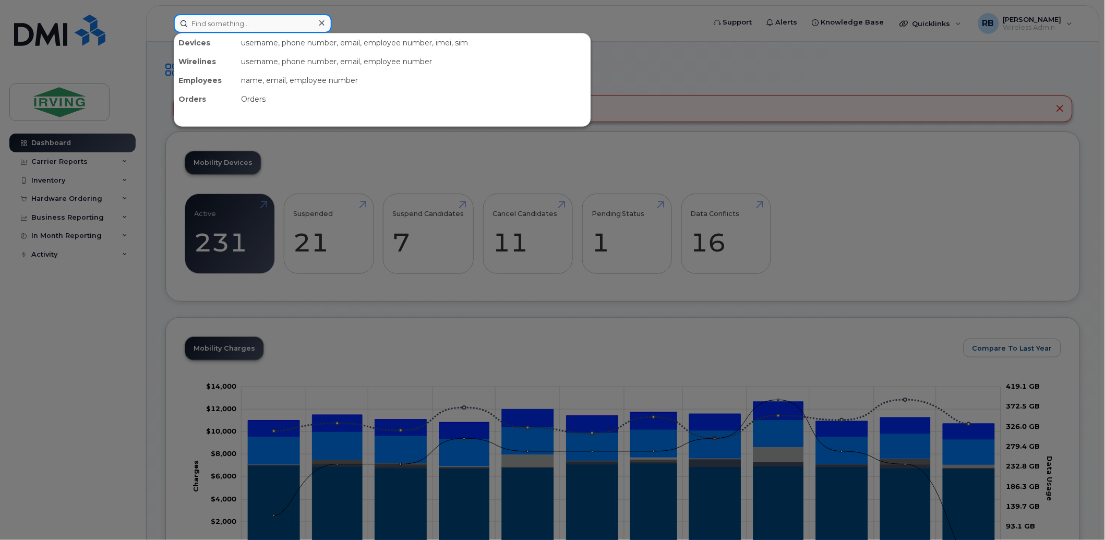
click at [251, 22] on input at bounding box center [253, 23] width 158 height 19
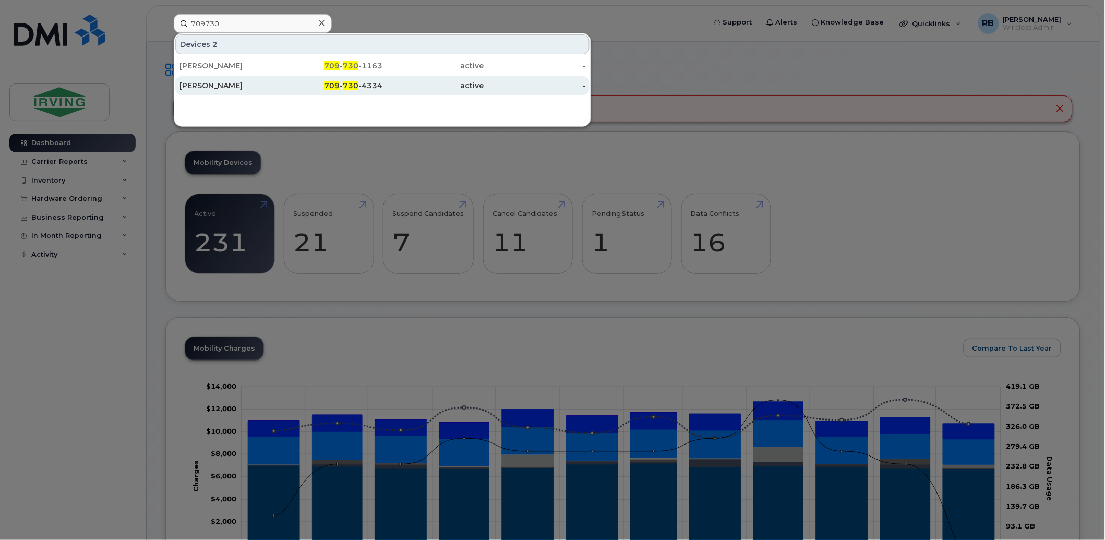
click at [201, 85] on div "[PERSON_NAME]" at bounding box center [230, 85] width 102 height 10
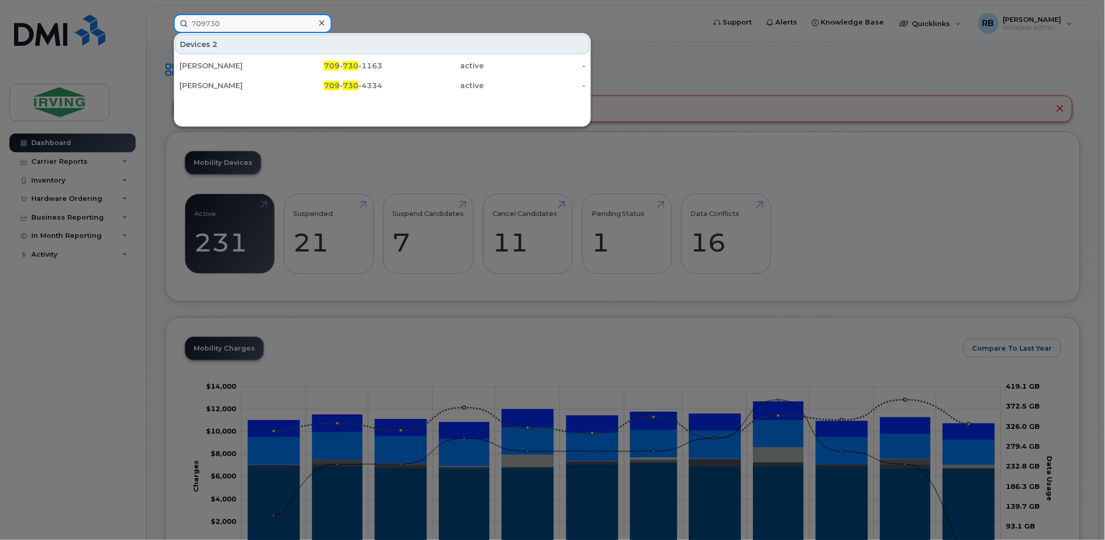
click at [200, 26] on input "709730" at bounding box center [253, 23] width 158 height 19
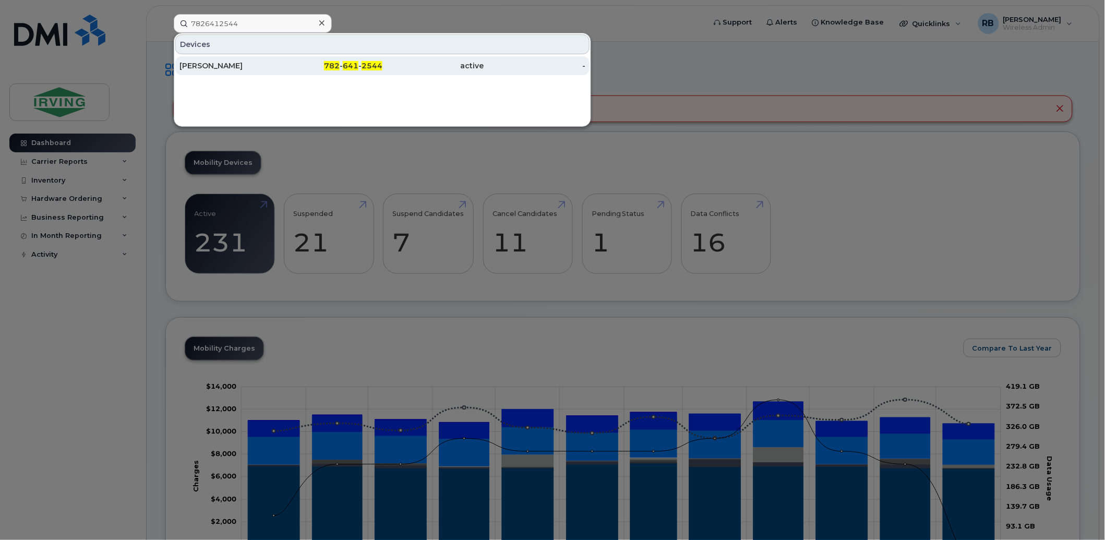
click at [199, 61] on div "[PERSON_NAME]" at bounding box center [230, 66] width 102 height 10
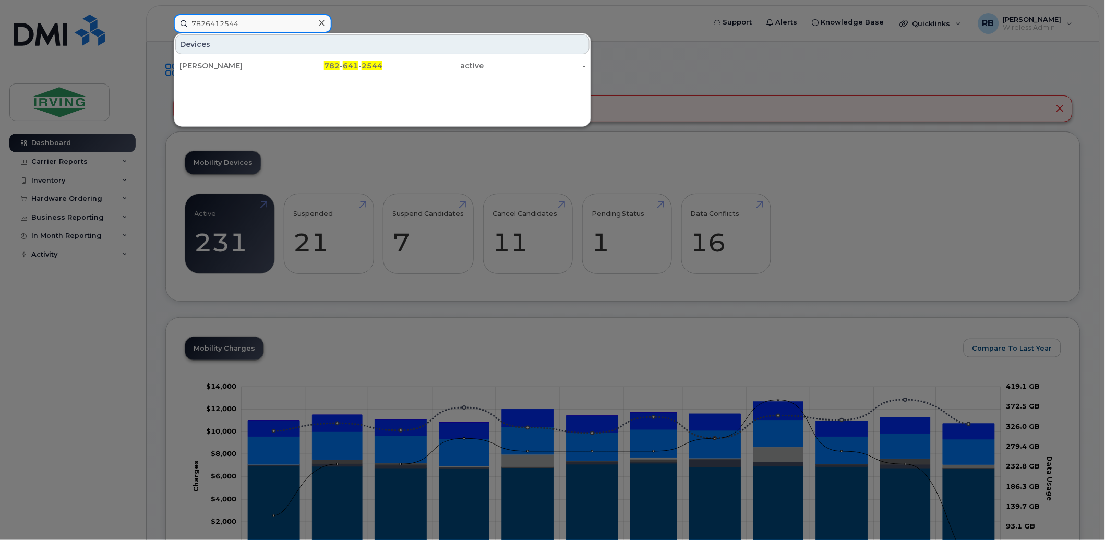
click at [274, 26] on input "7826412544" at bounding box center [253, 23] width 158 height 19
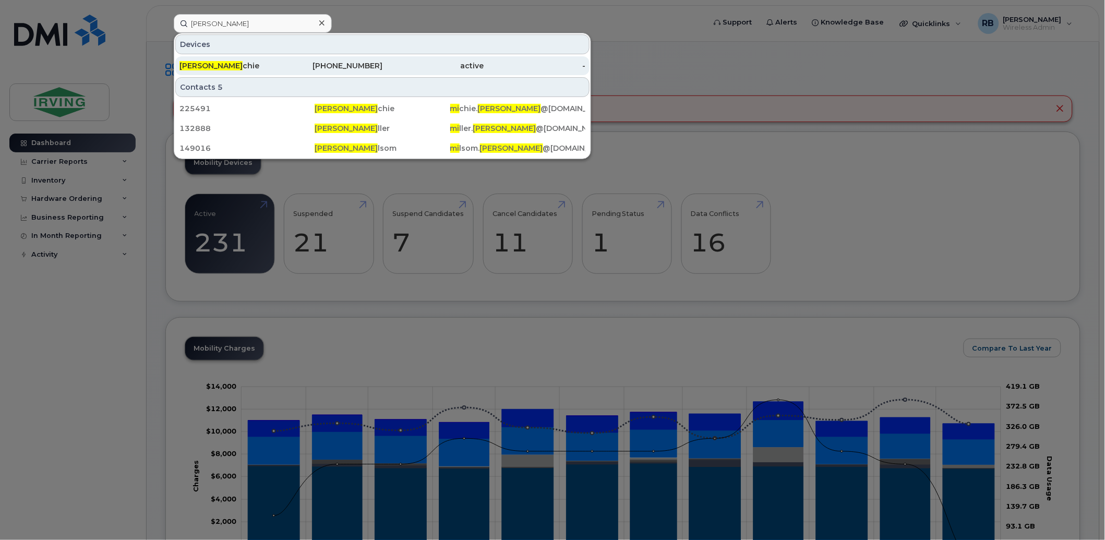
click at [224, 63] on div "Craig Mi chie" at bounding box center [230, 66] width 102 height 10
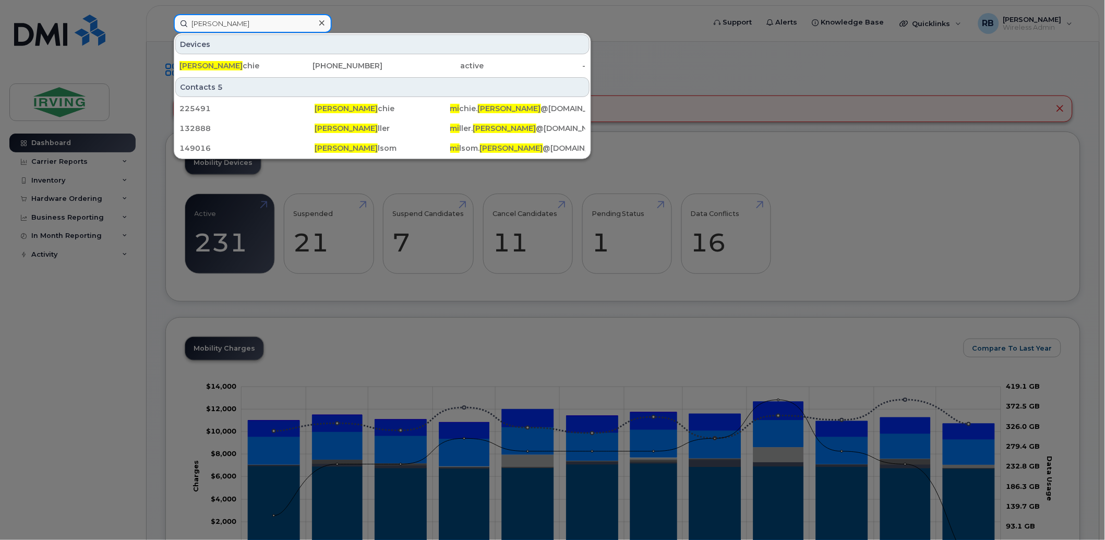
click at [248, 27] on input "craig mi" at bounding box center [253, 23] width 158 height 19
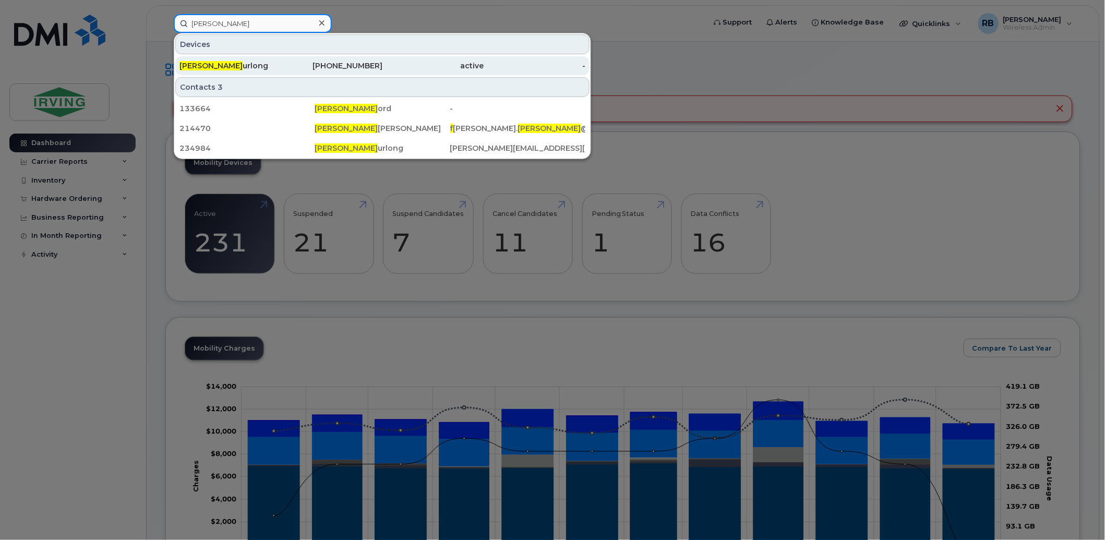
type input "michelle f"
click at [202, 61] on div "Michelle F urlong" at bounding box center [230, 66] width 102 height 10
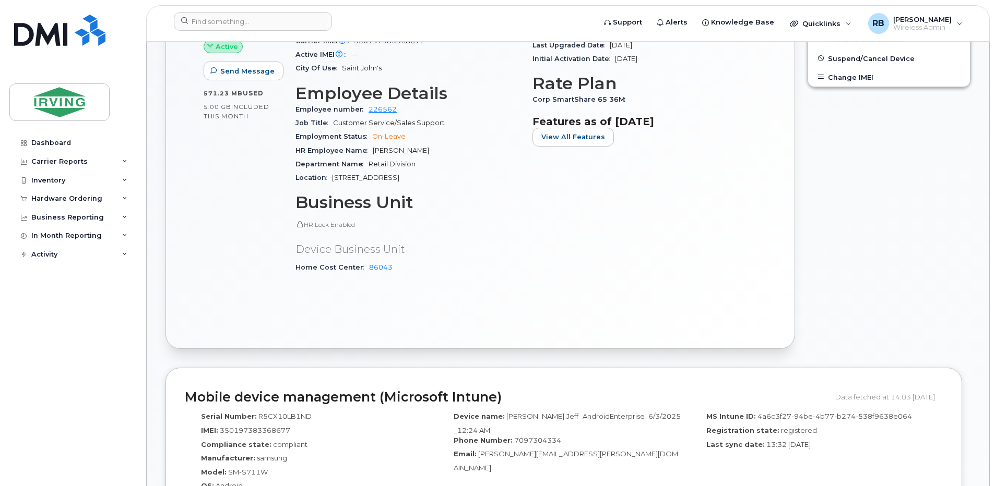
scroll to position [278, 0]
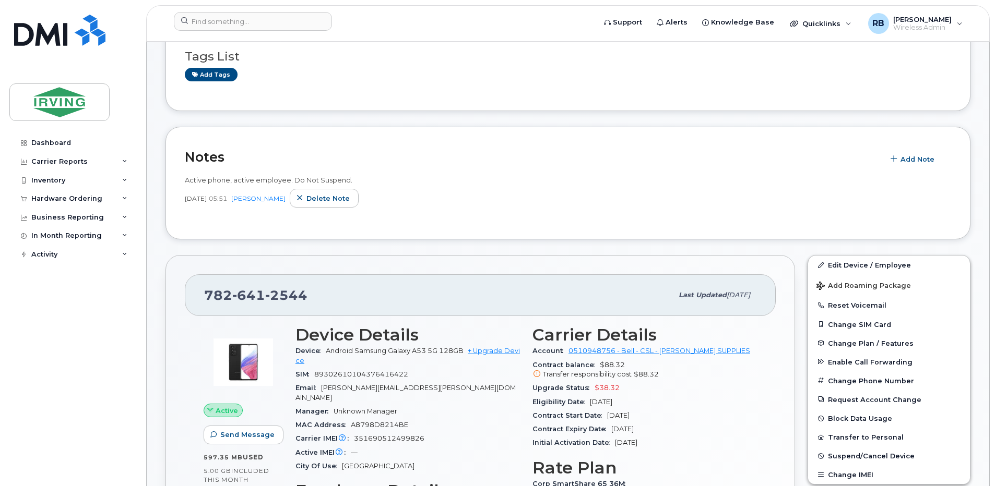
scroll to position [209, 0]
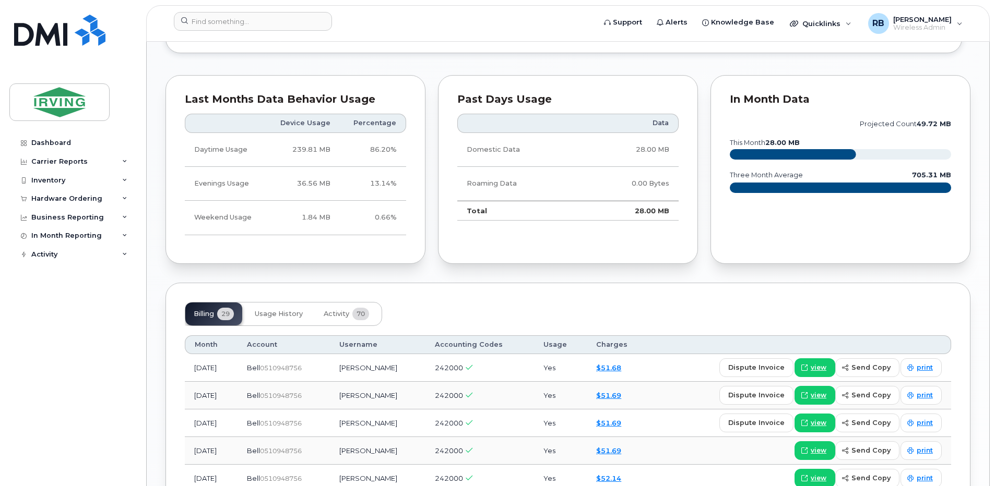
scroll to position [1044, 0]
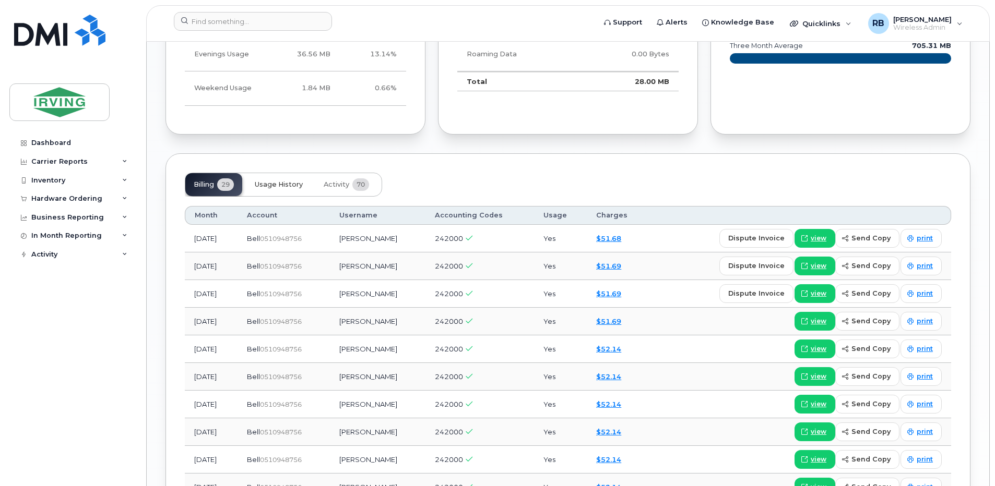
click at [274, 181] on span "Usage History" at bounding box center [279, 185] width 48 height 8
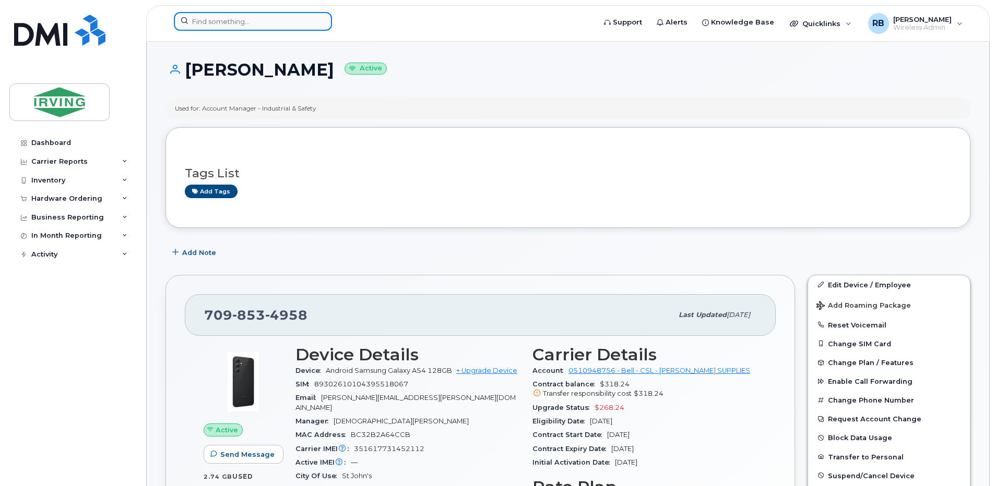
click at [286, 18] on input at bounding box center [253, 21] width 158 height 19
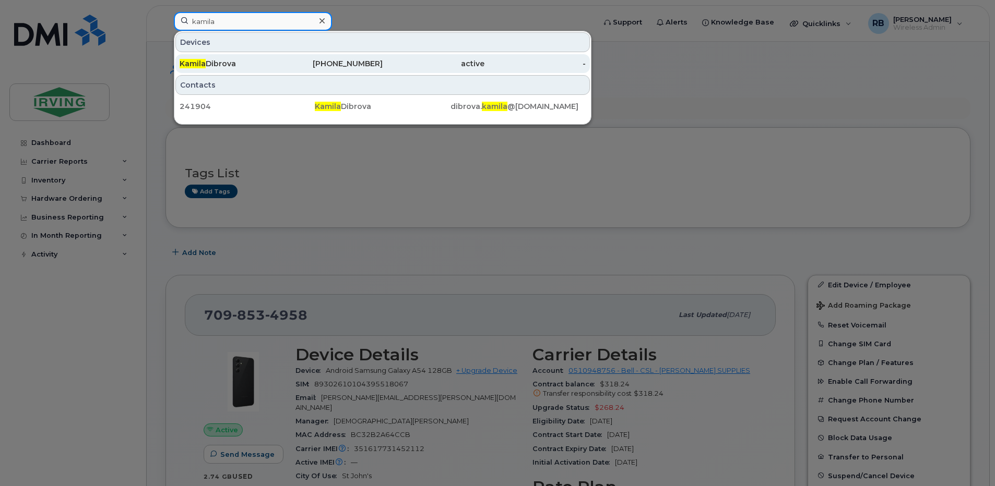
type input "kamila"
click at [216, 64] on div "Kamila Dibrova" at bounding box center [230, 63] width 102 height 10
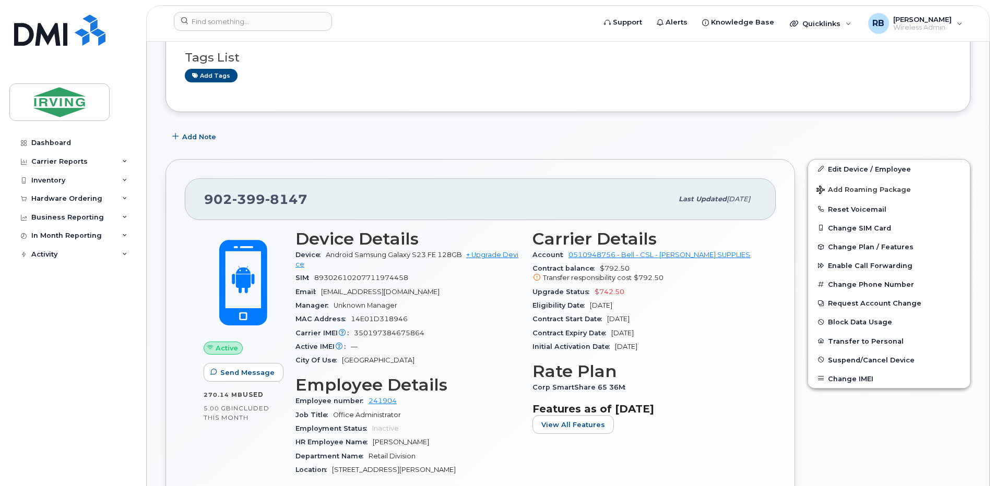
scroll to position [139, 0]
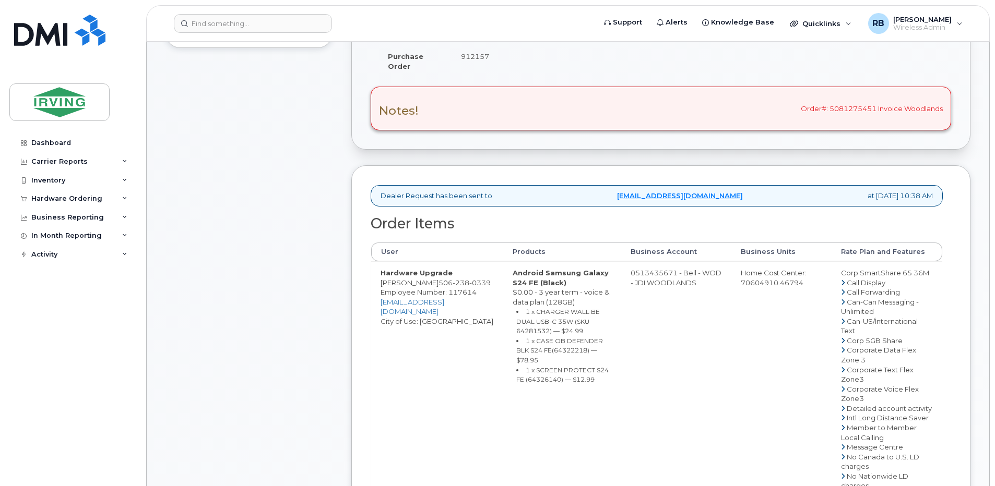
scroll to position [278, 0]
click at [662, 277] on td "0513435671 - Bell - WOD - JDI WOODLANDS" at bounding box center [676, 494] width 111 height 468
drag, startPoint x: 662, startPoint y: 277, endPoint x: 648, endPoint y: 279, distance: 13.7
click at [648, 279] on td "0513435671 - Bell - WOD - JDI WOODLANDS" at bounding box center [676, 494] width 111 height 468
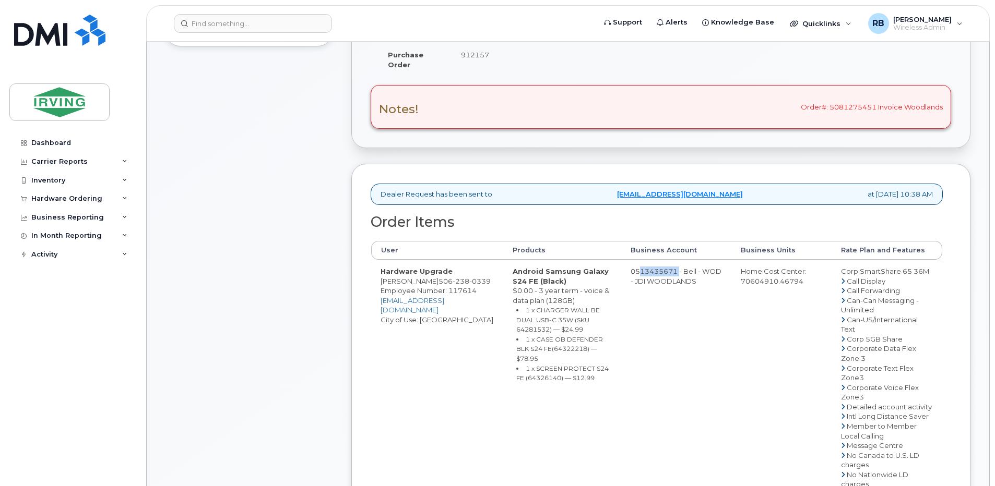
drag, startPoint x: 642, startPoint y: 281, endPoint x: 685, endPoint y: 281, distance: 42.8
click at [685, 281] on td "0513435671 - Bell - WOD - JDI WOODLANDS" at bounding box center [676, 494] width 111 height 468
copy td "513435671"
click at [307, 164] on div "Comments roberts.brad@chandlersales.com Leave Comment" at bounding box center [248, 362] width 167 height 980
click at [316, 150] on div "Comments roberts.brad@chandlersales.com Leave Comment" at bounding box center [248, 362] width 167 height 980
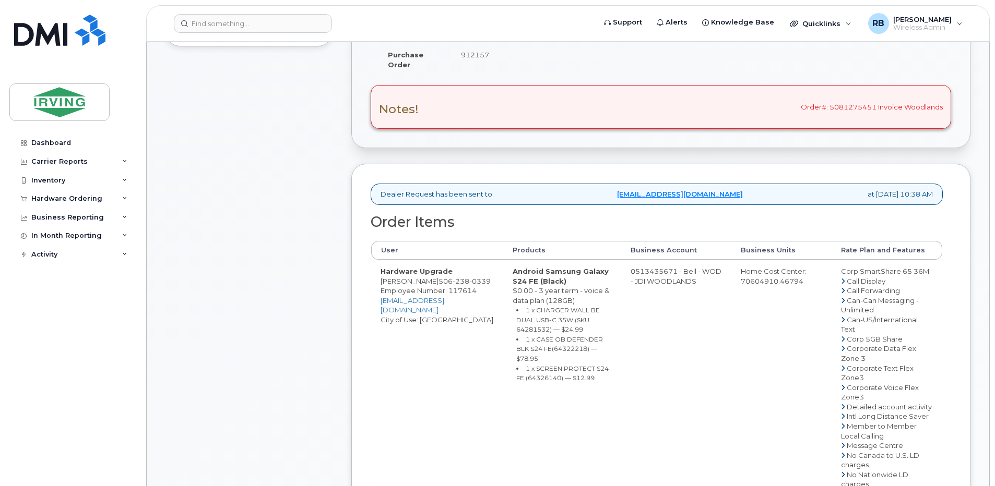
click at [647, 56] on td "912157" at bounding box center [551, 59] width 201 height 32
click at [328, 165] on div "Comments roberts.brad@chandlersales.com Leave Comment" at bounding box center [248, 362] width 167 height 980
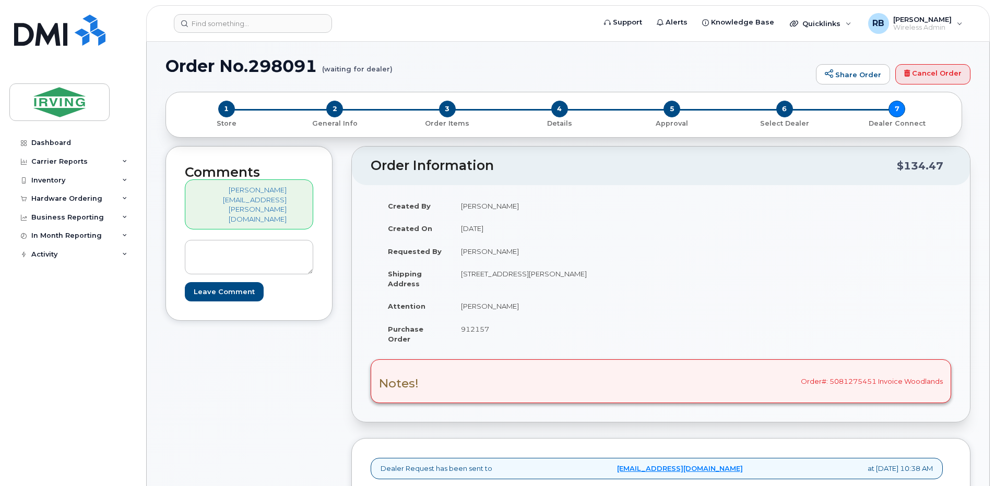
scroll to position [0, 0]
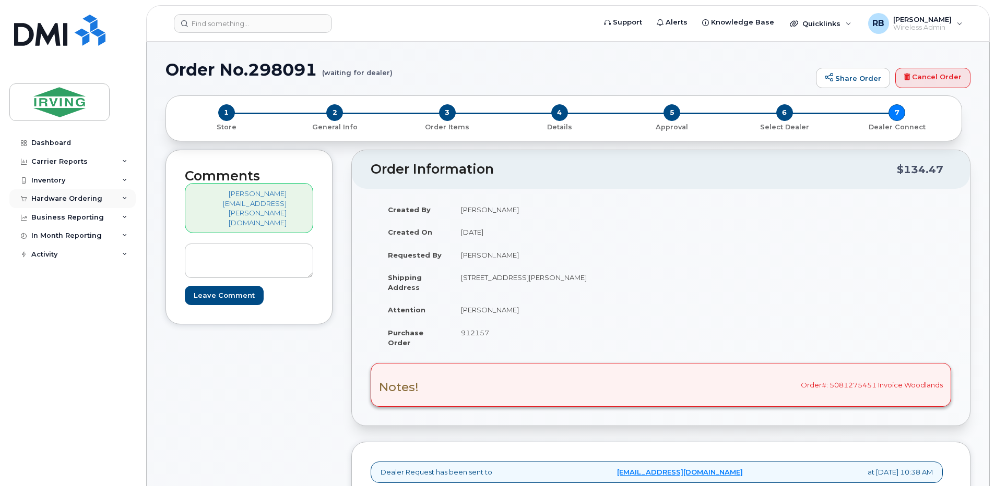
click at [43, 194] on div "Hardware Ordering" at bounding box center [72, 198] width 126 height 19
click at [38, 236] on div "Orders" at bounding box center [49, 237] width 26 height 9
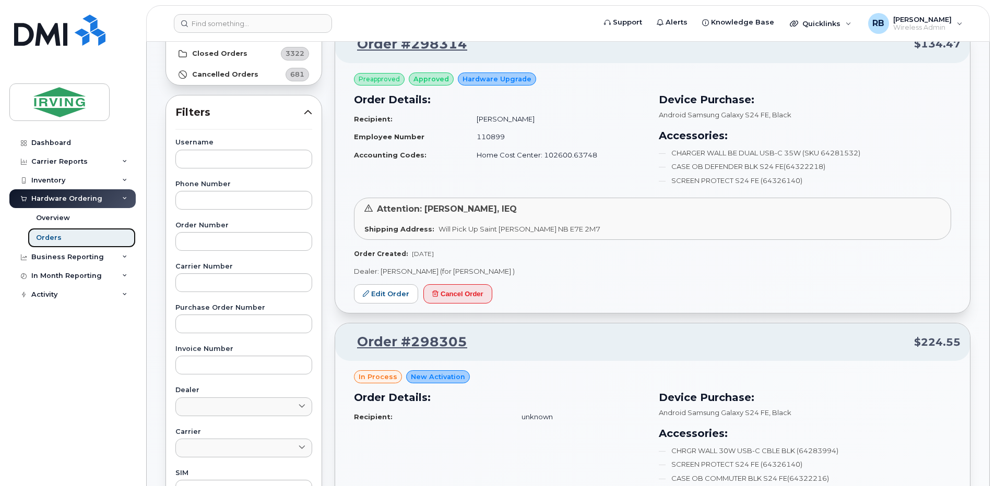
scroll to position [139, 0]
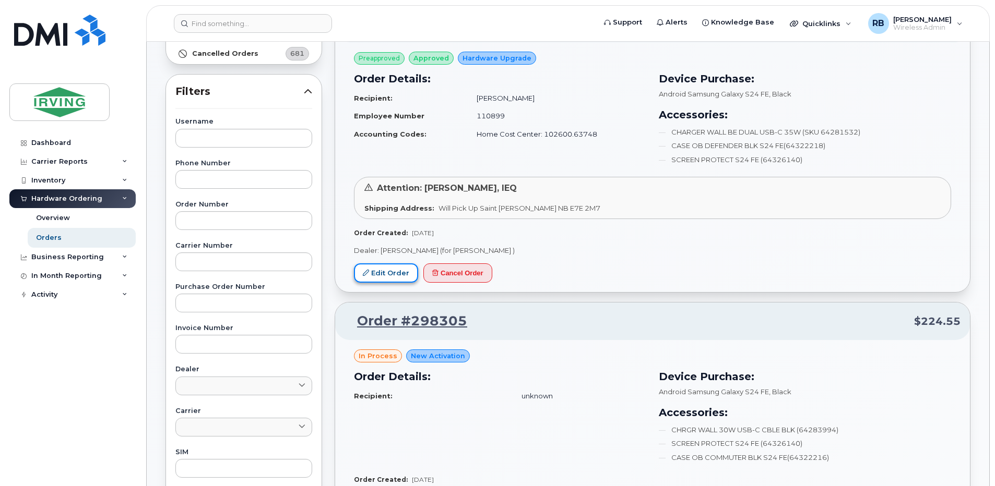
click at [385, 273] on link "Edit Order" at bounding box center [386, 272] width 64 height 19
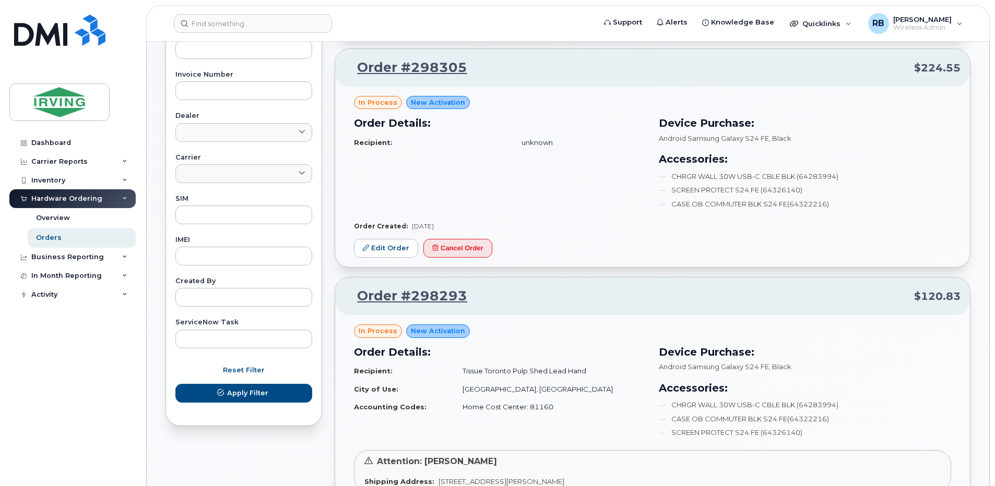
scroll to position [417, 0]
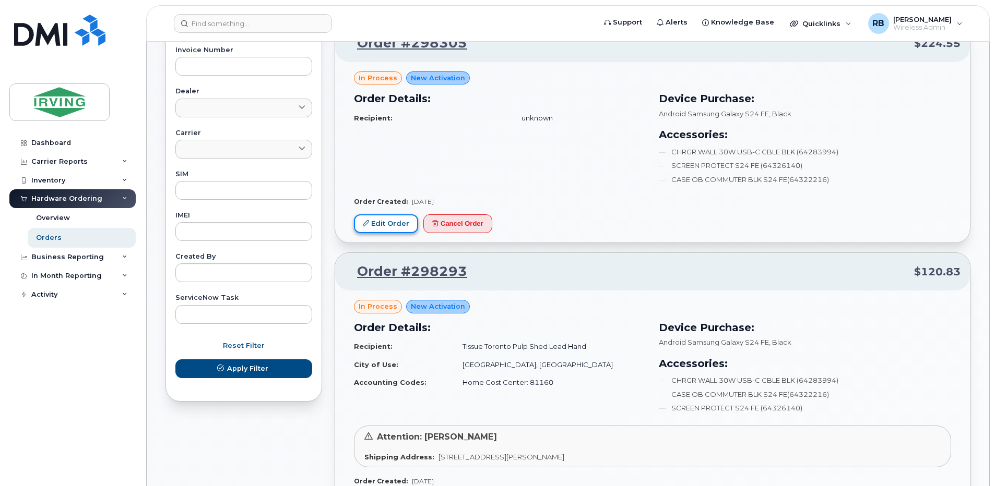
click at [393, 227] on link "Edit Order" at bounding box center [386, 223] width 64 height 19
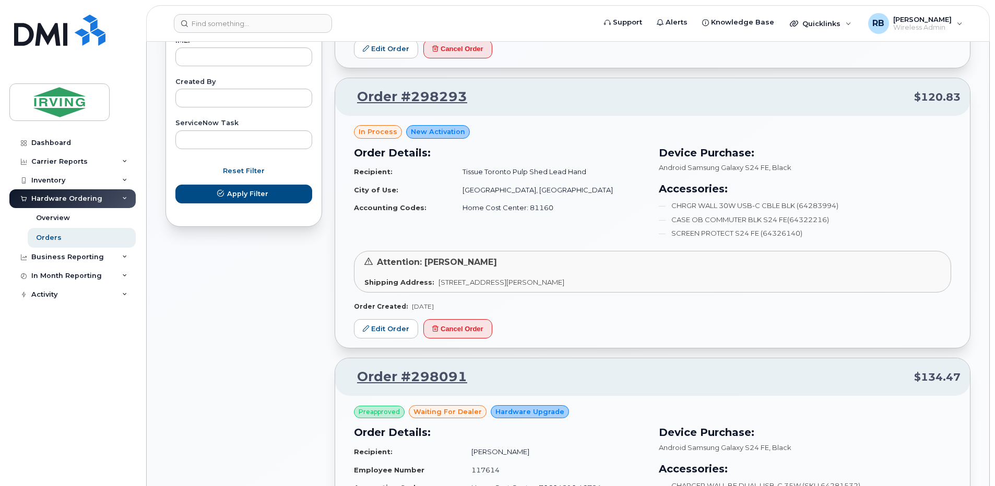
scroll to position [626, 0]
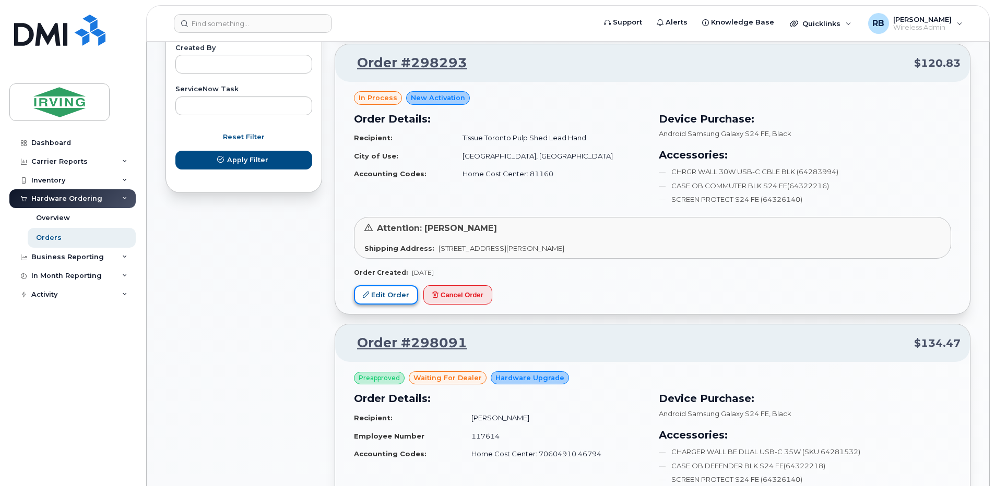
click at [371, 296] on link "Edit Order" at bounding box center [386, 294] width 64 height 19
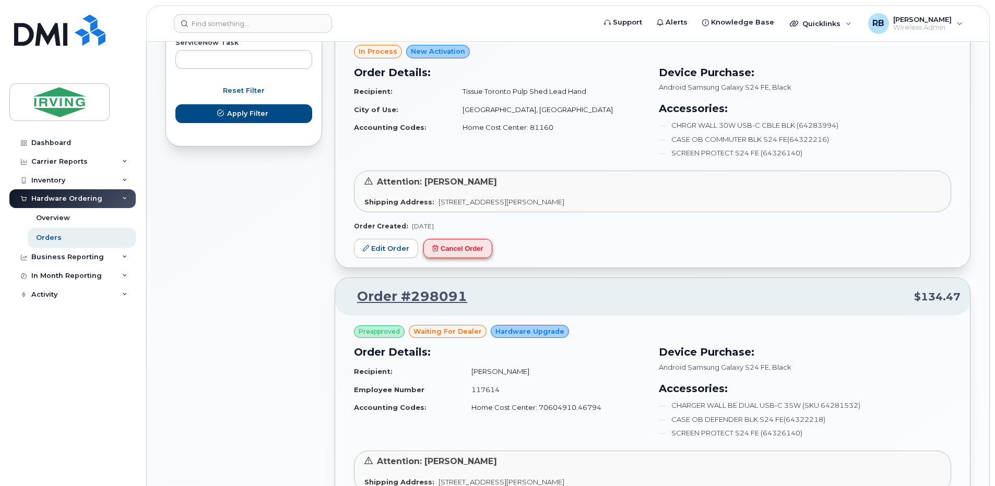
scroll to position [696, 0]
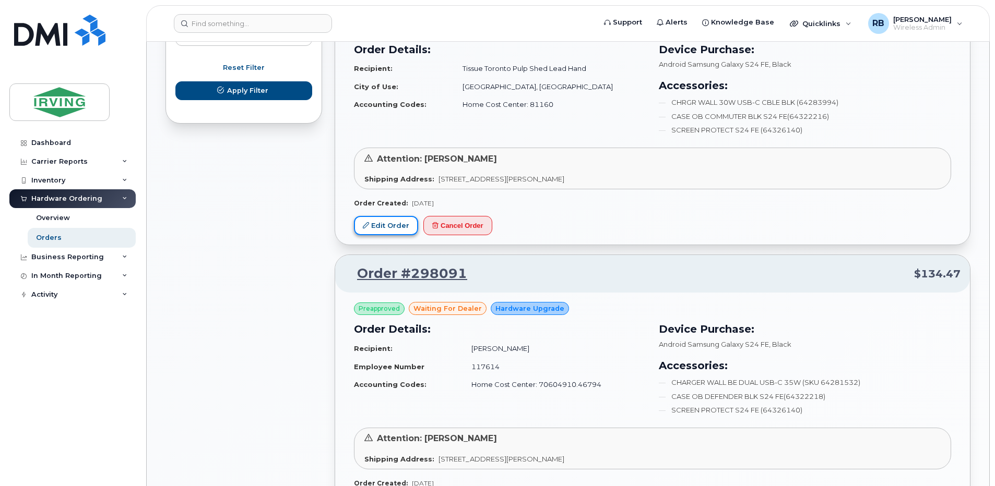
click at [393, 223] on link "Edit Order" at bounding box center [386, 225] width 64 height 19
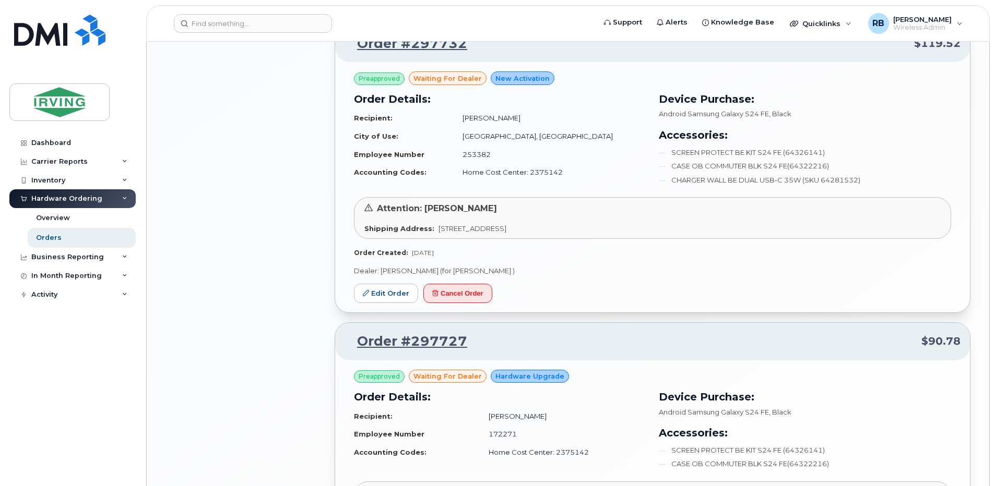
scroll to position [1392, 0]
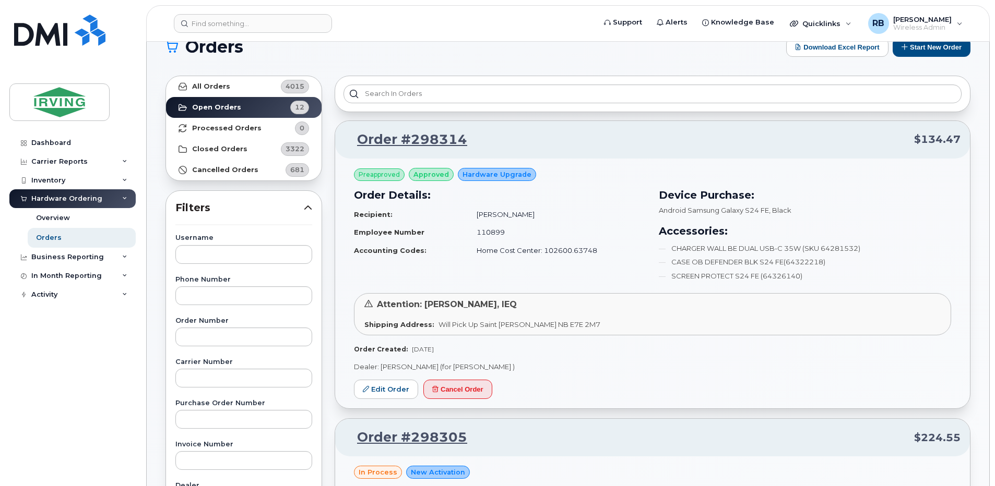
scroll to position [0, 0]
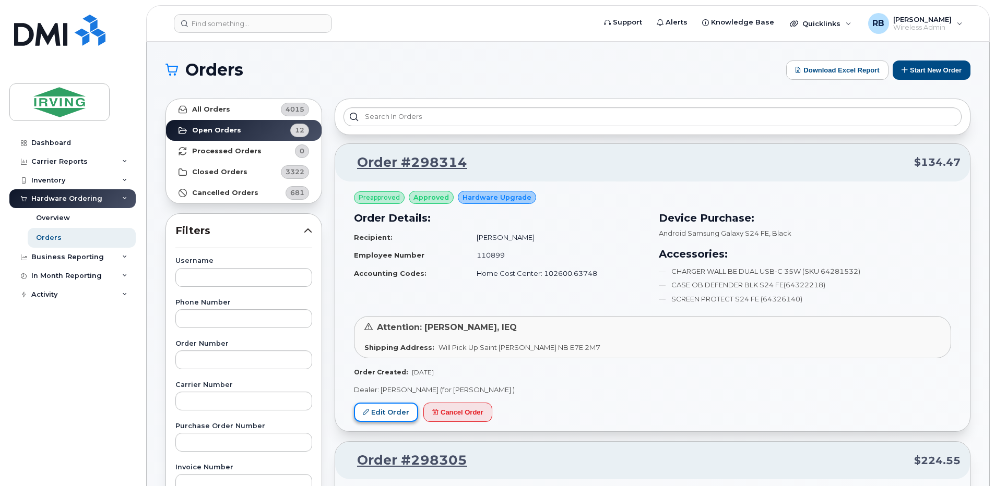
click at [389, 409] on link "Edit Order" at bounding box center [386, 412] width 64 height 19
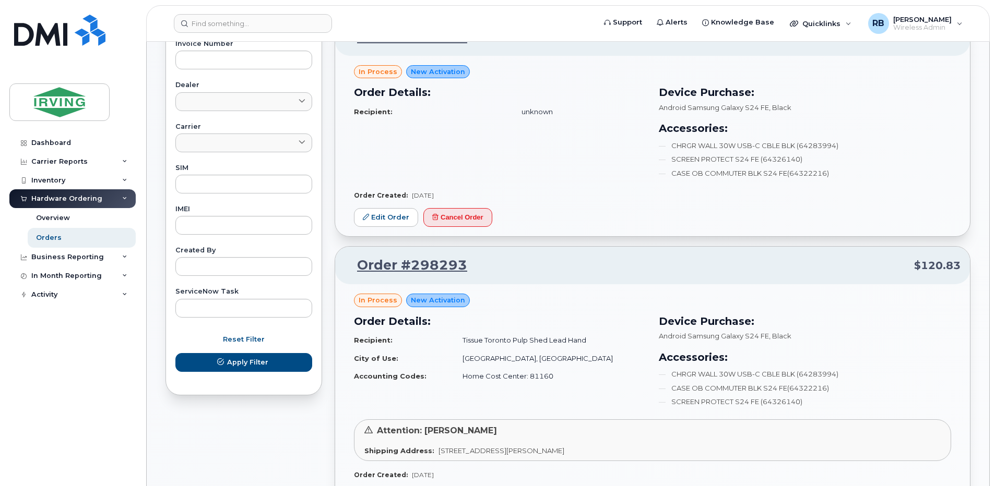
scroll to position [417, 0]
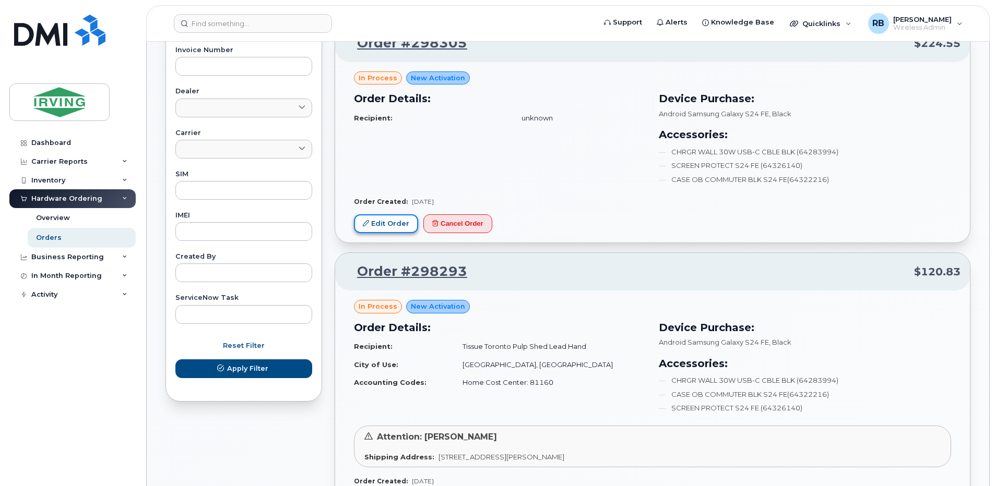
click at [392, 228] on link "Edit Order" at bounding box center [386, 223] width 64 height 19
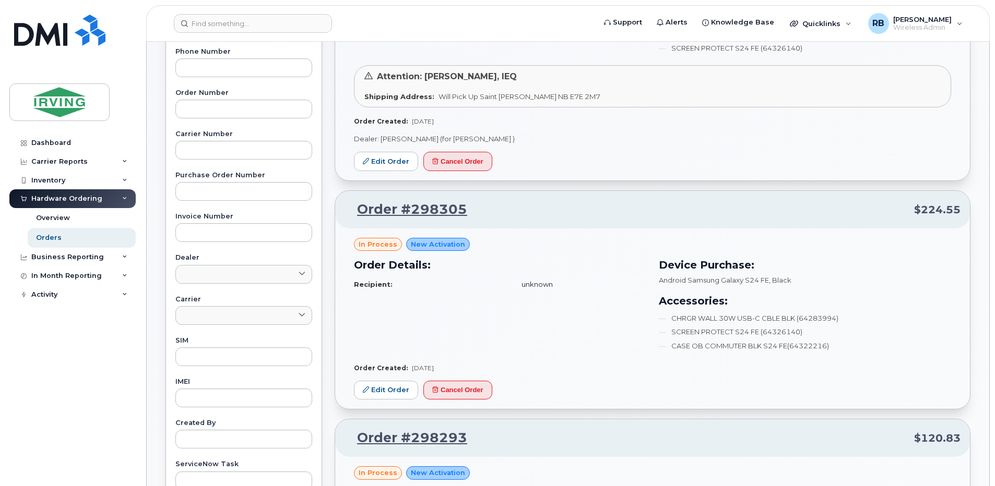
scroll to position [0, 0]
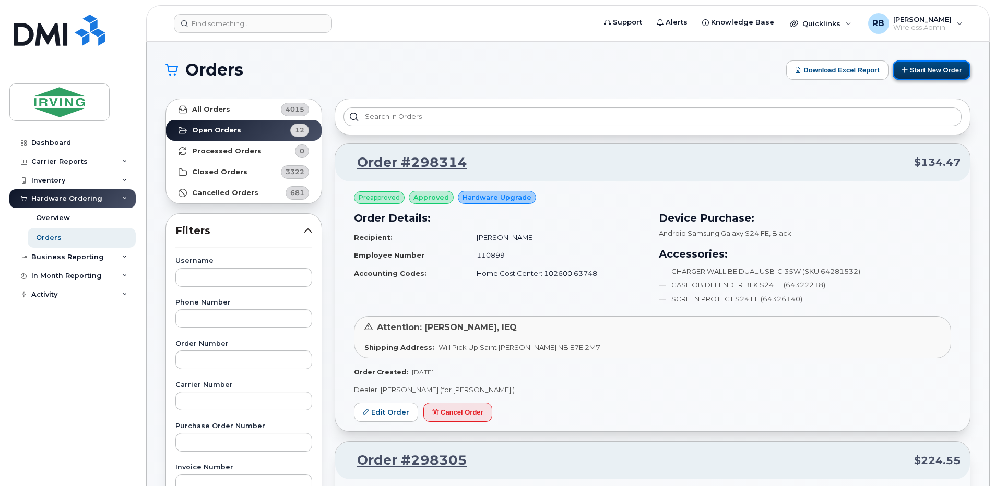
click at [921, 76] on button "Start New Order" at bounding box center [931, 70] width 78 height 19
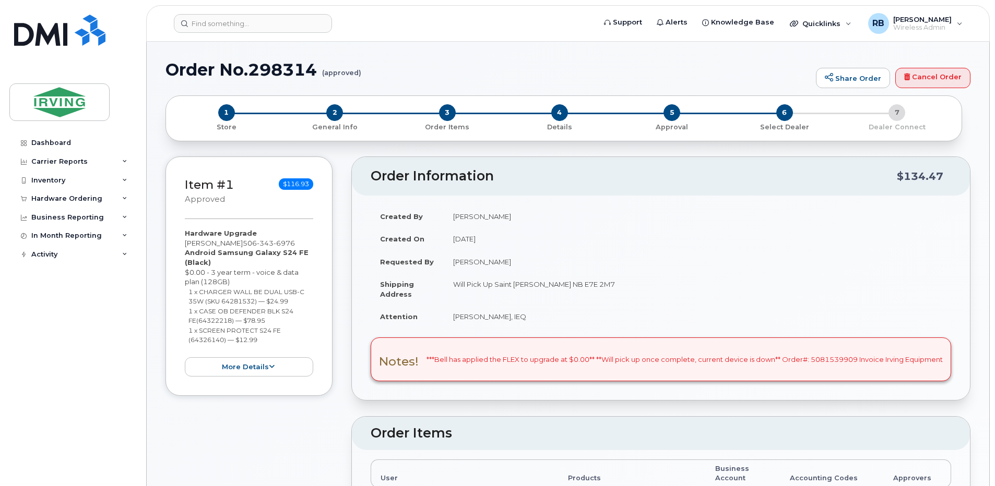
radio input "true"
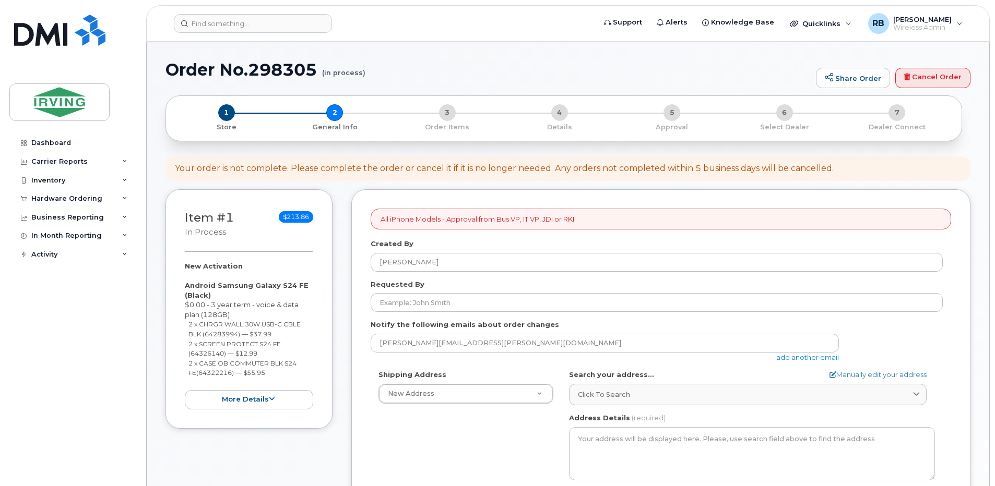
select select
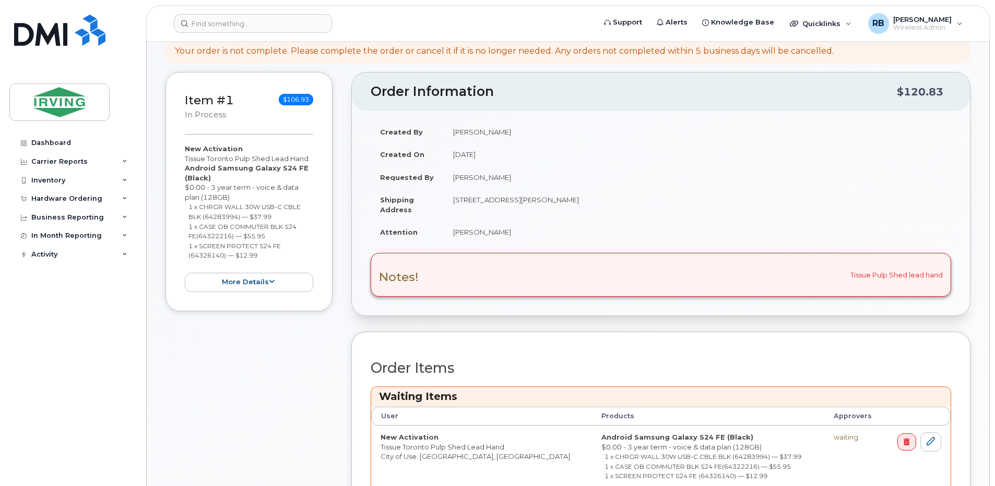
scroll to position [69, 0]
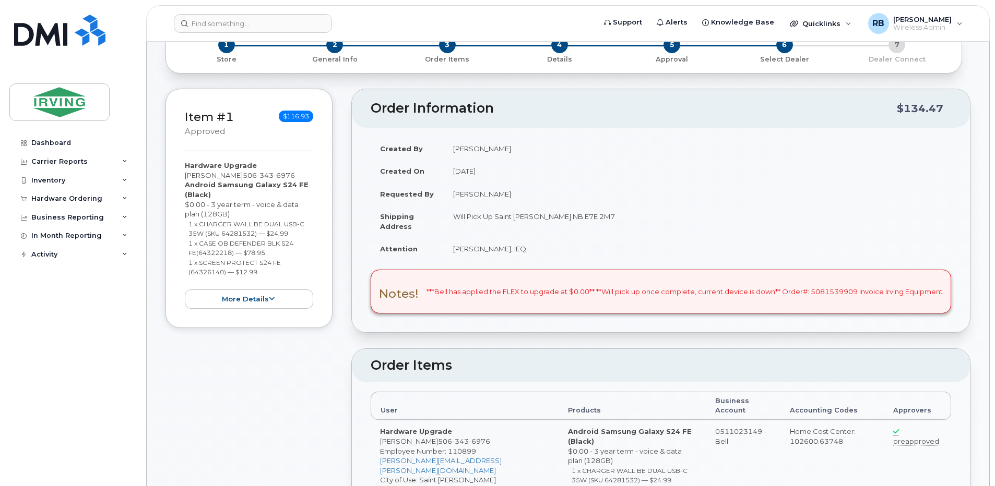
scroll to position [278, 0]
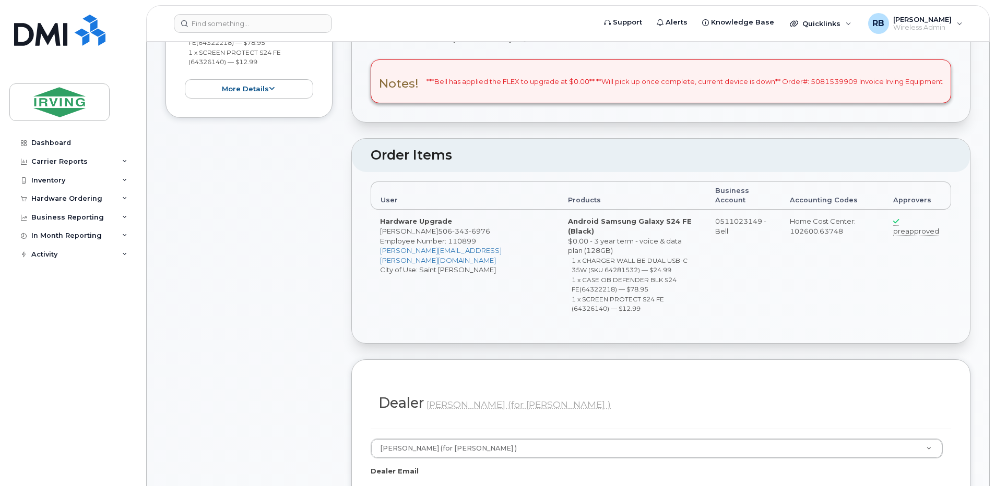
click at [452, 230] on span "343" at bounding box center [460, 231] width 17 height 8
copy span "506 343 6976"
click at [341, 273] on div "Item #1 approved $116.93 Hardware Upgrade Craig Singleton 506 343 6976 Android …" at bounding box center [567, 475] width 805 height 1194
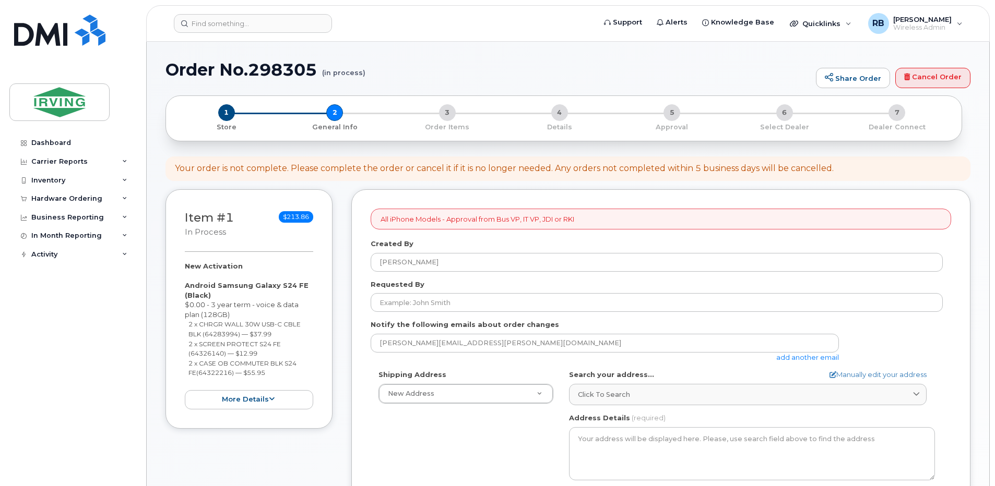
select select
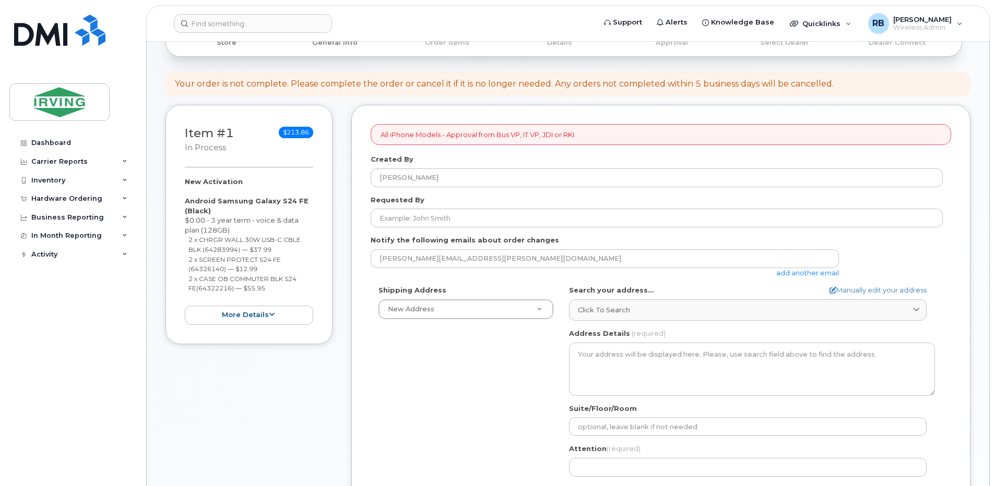
scroll to position [139, 0]
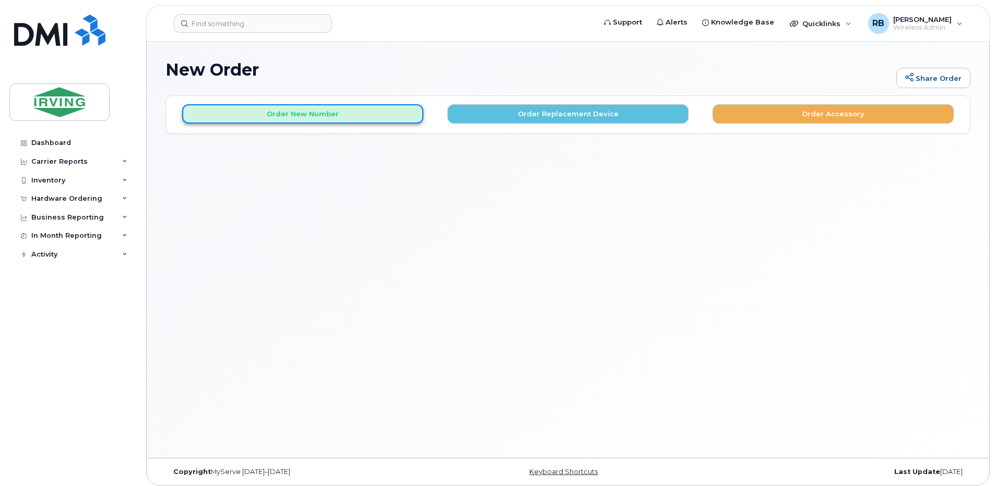
click at [374, 123] on button "Order New Number" at bounding box center [302, 113] width 241 height 19
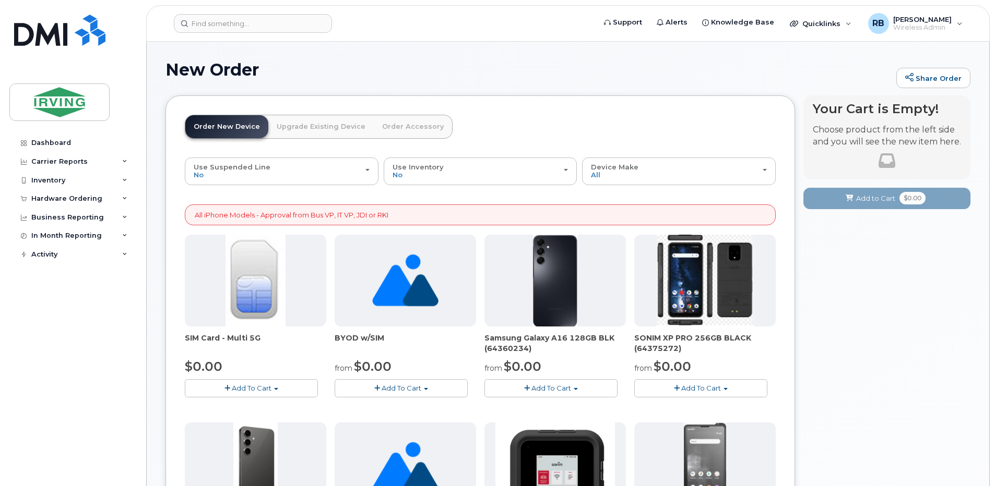
click at [701, 304] on img at bounding box center [704, 281] width 98 height 92
click at [658, 337] on span "SONIM XP PRO 256GB BLACK (64375272)" at bounding box center [704, 343] width 141 height 21
click at [653, 294] on div at bounding box center [704, 281] width 141 height 92
click at [667, 382] on button "Add To Cart" at bounding box center [700, 388] width 133 height 18
click at [661, 422] on link "$0.00 - 3 Year Activation" at bounding box center [689, 420] width 104 height 13
